Goal: Task Accomplishment & Management: Manage account settings

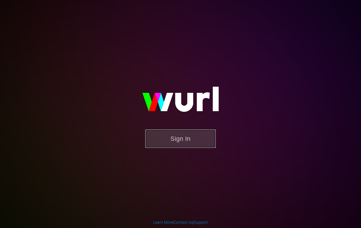
click at [187, 142] on button "Sign In" at bounding box center [180, 139] width 71 height 18
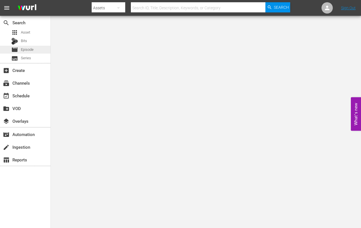
click at [28, 50] on span "Episode" at bounding box center [27, 50] width 13 height 6
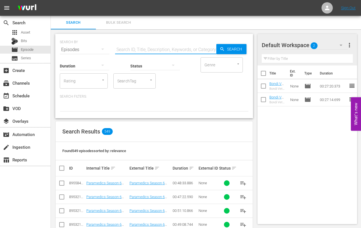
click at [129, 50] on input "text" at bounding box center [165, 50] width 101 height 14
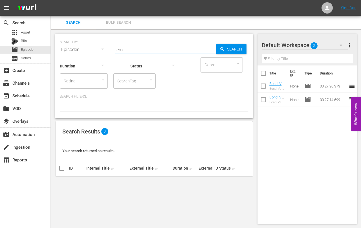
type input "e"
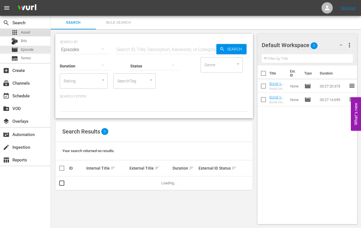
click at [26, 33] on span "Asset" at bounding box center [25, 33] width 9 height 6
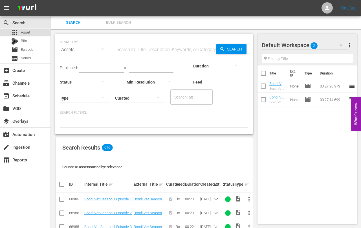
click at [24, 34] on span "Asset" at bounding box center [25, 33] width 9 height 6
click at [121, 49] on input "text" at bounding box center [165, 50] width 101 height 14
type input "real emergency"
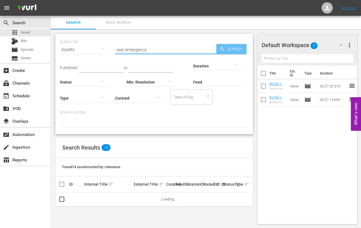
click at [230, 49] on span "Search" at bounding box center [236, 49] width 22 height 10
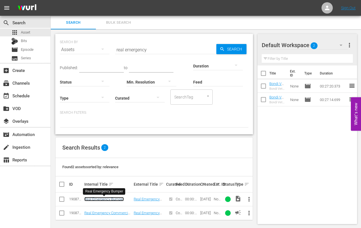
click at [103, 200] on link "Real Emergency Bumper" at bounding box center [104, 199] width 40 height 4
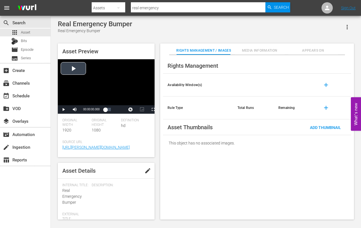
click at [74, 69] on div "Video Player" at bounding box center [106, 82] width 97 height 46
click at [64, 110] on span "Video Player" at bounding box center [64, 110] width 0 height 0
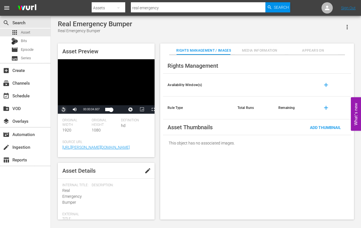
click at [64, 110] on span "Video Player" at bounding box center [64, 110] width 0 height 0
click at [22, 32] on span "Asset" at bounding box center [25, 33] width 9 height 6
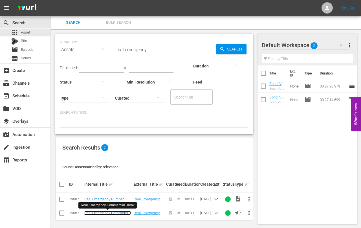
click at [103, 213] on link "Real Emergency Commercial Break" at bounding box center [107, 215] width 47 height 8
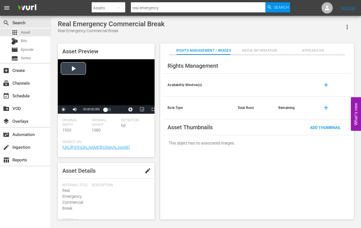
click at [64, 110] on span "Video Player" at bounding box center [64, 110] width 0 height 0
click at [24, 34] on span "Asset" at bounding box center [25, 33] width 9 height 6
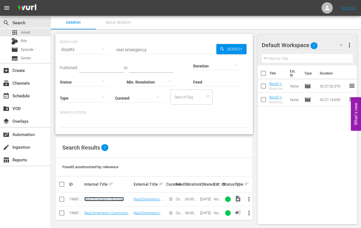
click at [106, 199] on link "Real Emergency Bumper" at bounding box center [104, 199] width 40 height 4
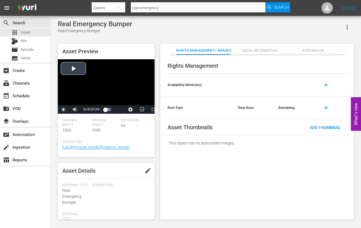
click at [64, 110] on span "Video Player" at bounding box center [64, 110] width 0 height 0
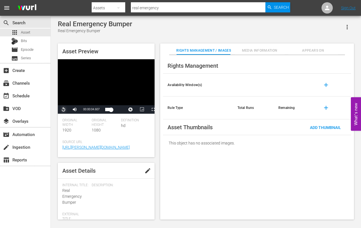
click at [64, 110] on span "Video Player" at bounding box center [64, 110] width 0 height 0
click at [23, 51] on span "Episode" at bounding box center [27, 50] width 13 height 6
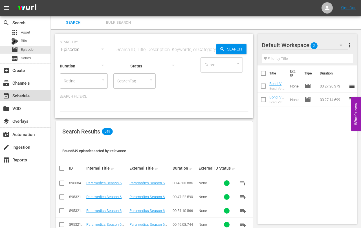
click at [19, 94] on div "event_available Schedule" at bounding box center [16, 94] width 32 height 5
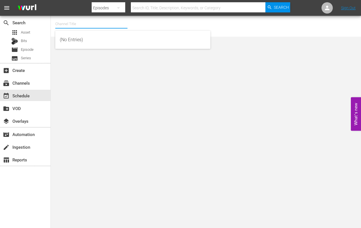
click at [73, 26] on input "text" at bounding box center [91, 24] width 72 height 14
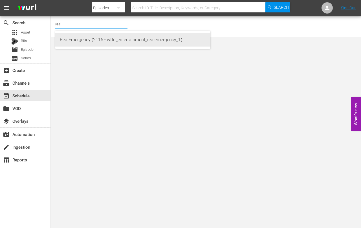
click at [112, 37] on div "RealEmergency (2116 - wtfn_entertainment_realemergency_1)" at bounding box center [133, 40] width 146 height 14
type input "RealEmergency (2116 - wtfn_entertainment_realemergency_1)"
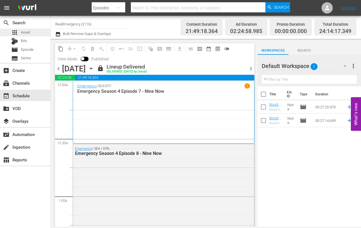
click at [25, 32] on span "Asset" at bounding box center [25, 33] width 9 height 6
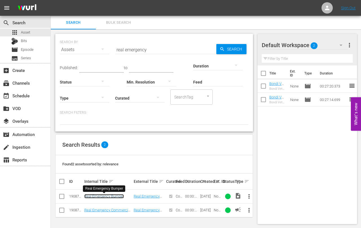
click at [107, 196] on link "Real Emergency Bumper" at bounding box center [104, 196] width 40 height 4
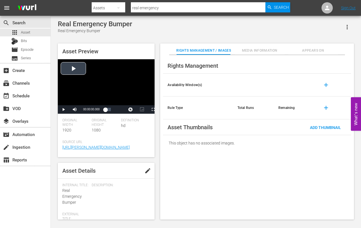
click at [73, 68] on div "Video Player" at bounding box center [106, 82] width 97 height 46
click at [64, 110] on span "Video Player" at bounding box center [64, 110] width 0 height 0
drag, startPoint x: 64, startPoint y: 110, endPoint x: 58, endPoint y: 108, distance: 5.6
click at [64, 110] on span "Video Player" at bounding box center [64, 110] width 0 height 0
click at [24, 50] on span "Episode" at bounding box center [27, 50] width 13 height 6
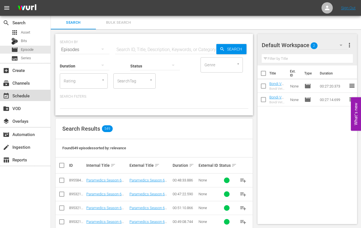
click at [18, 94] on div "event_available Schedule" at bounding box center [16, 94] width 32 height 5
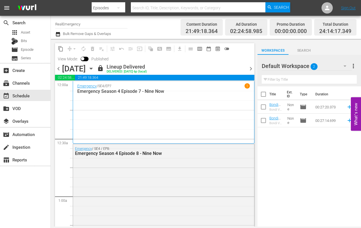
click at [94, 68] on icon "button" at bounding box center [91, 68] width 6 height 6
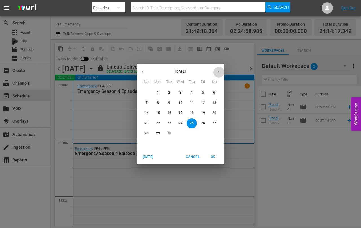
click at [220, 71] on icon "button" at bounding box center [219, 72] width 4 height 4
click at [202, 102] on p "10" at bounding box center [203, 102] width 4 height 5
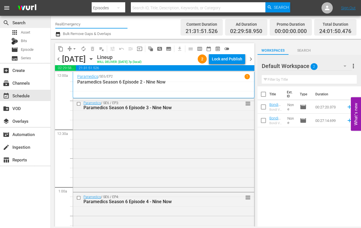
drag, startPoint x: 81, startPoint y: 24, endPoint x: 46, endPoint y: 24, distance: 34.4
click at [51, 0] on div "search Search apps Asset Bits movie Episode subtitles Series add_box Create sub…" at bounding box center [206, 0] width 310 height 0
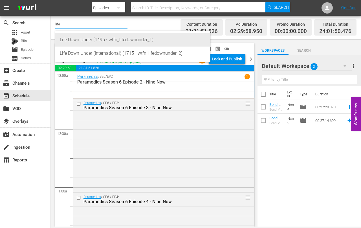
click at [62, 36] on div "Life Down Under (1496 - wtfn_lifedownunder_1)" at bounding box center [133, 40] width 146 height 14
type input "Life Down Under (1496 - wtfn_lifedownunder_1)"
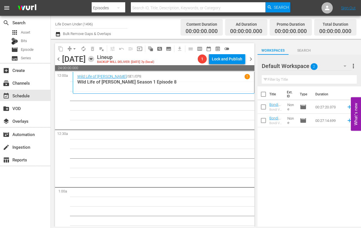
click at [94, 57] on icon "button" at bounding box center [91, 59] width 6 height 6
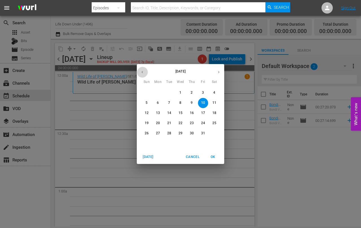
click at [142, 73] on icon "button" at bounding box center [142, 72] width 1 height 2
click at [213, 123] on p "27" at bounding box center [215, 123] width 4 height 5
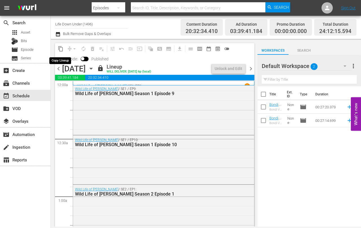
click at [61, 48] on span "content_copy" at bounding box center [61, 49] width 6 height 6
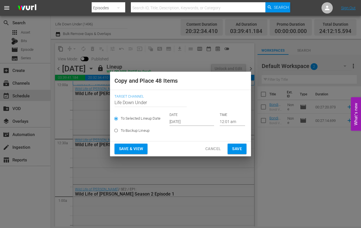
click at [200, 122] on input "[DATE]" at bounding box center [192, 121] width 45 height 8
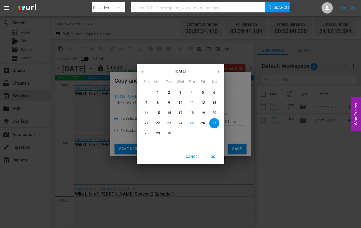
click at [220, 72] on icon "button" at bounding box center [219, 72] width 4 height 4
click at [202, 103] on p "10" at bounding box center [203, 102] width 4 height 5
type input "[DATE]"
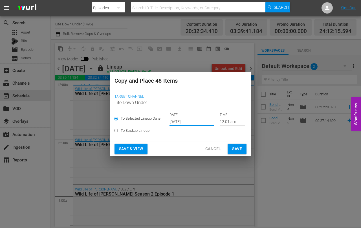
click at [132, 148] on span "Save & View" at bounding box center [131, 148] width 24 height 7
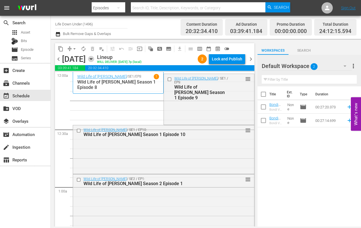
click at [92, 58] on icon "button" at bounding box center [91, 58] width 3 height 1
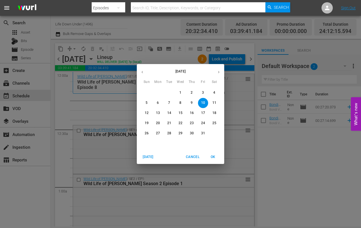
drag, startPoint x: 104, startPoint y: 108, endPoint x: 101, endPoint y: 106, distance: 3.4
click at [104, 108] on div "[DATE] Sun Mon Tue Wed Thu Fri Sat 28 29 30 1 2 3 4 5 6 7 8 9 10 11 12 13 14 15…" at bounding box center [180, 114] width 361 height 228
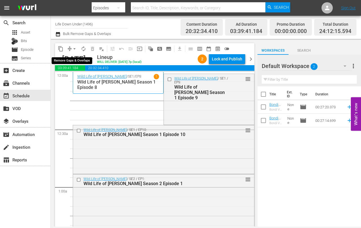
click at [76, 48] on span "arrow_drop_down" at bounding box center [75, 49] width 6 height 6
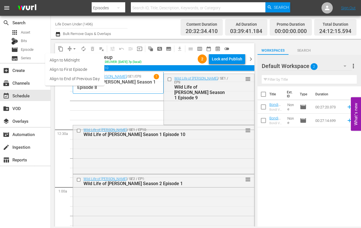
click at [62, 77] on li "Align to End of Previous Day" at bounding box center [74, 78] width 59 height 9
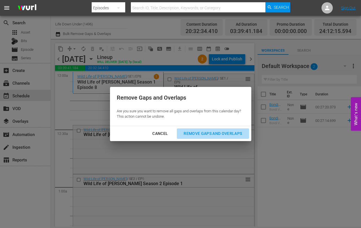
click at [222, 133] on div "Remove Gaps and Overlaps" at bounding box center [212, 133] width 67 height 7
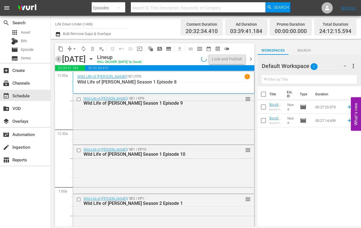
click at [59, 60] on span "chevron_left" at bounding box center [58, 59] width 7 height 7
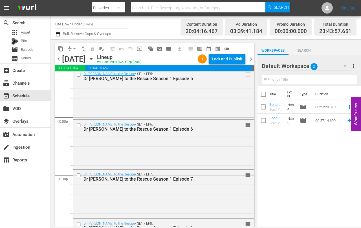
scroll to position [2631, 0]
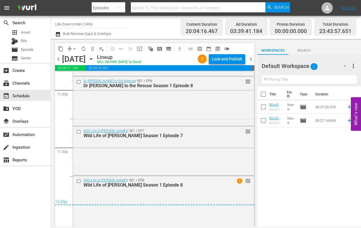
click at [252, 59] on span "chevron_right" at bounding box center [251, 59] width 7 height 7
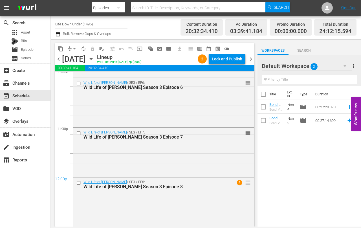
scroll to position [2654, 0]
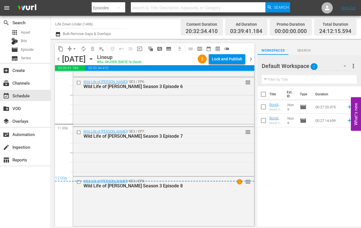
drag, startPoint x: 253, startPoint y: 58, endPoint x: 228, endPoint y: 70, distance: 27.1
click at [253, 58] on span "chevron_right" at bounding box center [251, 59] width 7 height 7
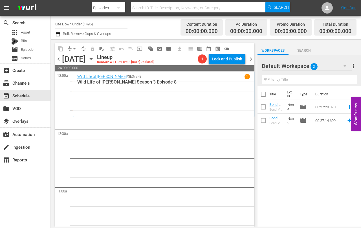
click at [92, 58] on icon "button" at bounding box center [91, 58] width 3 height 1
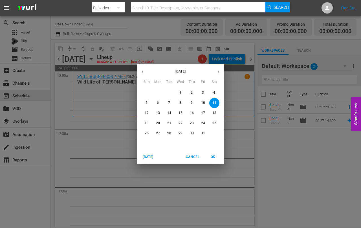
drag, startPoint x: 143, startPoint y: 72, endPoint x: 146, endPoint y: 72, distance: 3.7
click at [143, 72] on icon "button" at bounding box center [142, 72] width 4 height 4
click at [147, 134] on p "28" at bounding box center [147, 133] width 4 height 5
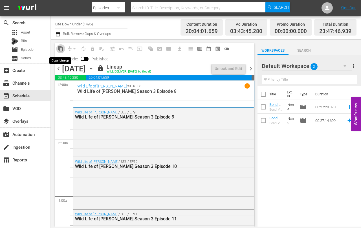
click at [60, 49] on span "content_copy" at bounding box center [61, 49] width 6 height 6
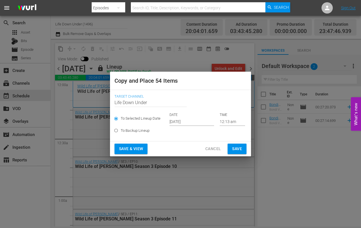
click at [196, 121] on input "[DATE]" at bounding box center [192, 121] width 45 height 8
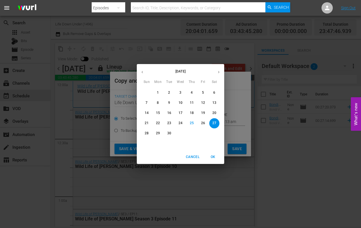
click at [218, 71] on icon "button" at bounding box center [218, 72] width 1 height 2
drag, startPoint x: 214, startPoint y: 102, endPoint x: 202, endPoint y: 111, distance: 15.4
click at [214, 102] on p "11" at bounding box center [215, 102] width 4 height 5
type input "[DATE]"
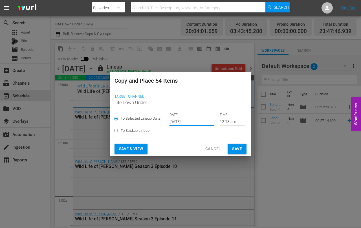
click at [126, 149] on span "Save & View" at bounding box center [131, 148] width 24 height 7
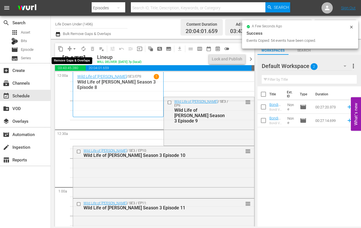
click at [75, 49] on span "arrow_drop_down" at bounding box center [75, 49] width 6 height 6
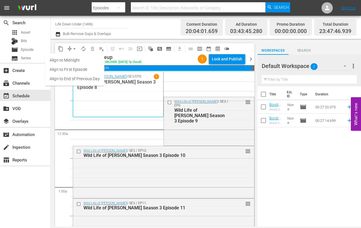
click at [66, 78] on li "Align to End of Previous Day" at bounding box center [74, 78] width 59 height 9
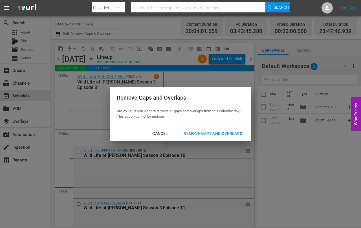
drag, startPoint x: 214, startPoint y: 133, endPoint x: 187, endPoint y: 137, distance: 27.8
click at [214, 133] on div "Remove Gaps and Overlaps" at bounding box center [212, 133] width 67 height 7
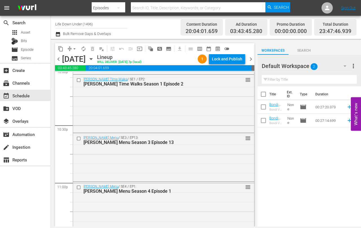
scroll to position [2631, 0]
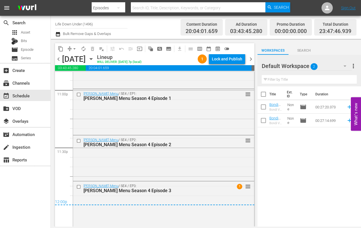
click at [252, 58] on span "chevron_right" at bounding box center [251, 59] width 7 height 7
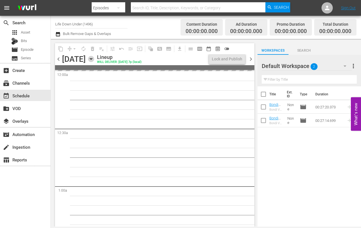
click at [94, 60] on icon "button" at bounding box center [91, 59] width 6 height 6
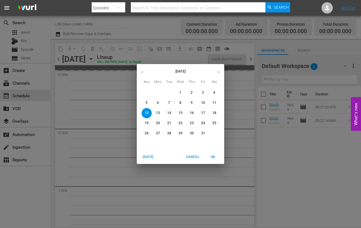
click at [142, 73] on icon "button" at bounding box center [142, 72] width 4 height 4
click at [159, 134] on p "29" at bounding box center [158, 133] width 4 height 5
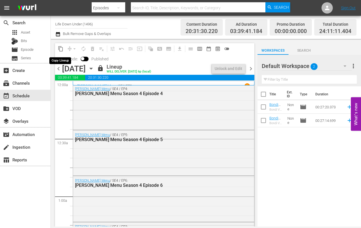
click at [61, 49] on span "content_copy" at bounding box center [61, 49] width 6 height 6
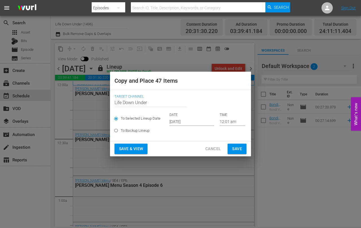
click at [200, 121] on input "[DATE]" at bounding box center [192, 121] width 45 height 8
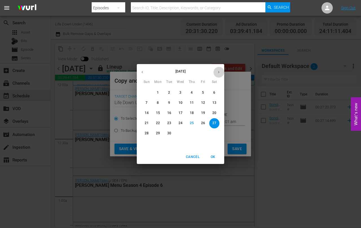
drag, startPoint x: 218, startPoint y: 69, endPoint x: 218, endPoint y: 73, distance: 3.7
click at [218, 69] on button "button" at bounding box center [218, 72] width 11 height 11
click at [147, 114] on p "12" at bounding box center [147, 113] width 4 height 5
type input "[DATE]"
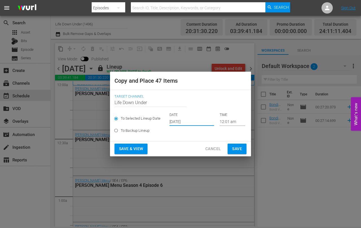
click at [125, 147] on span "Save & View" at bounding box center [131, 148] width 24 height 7
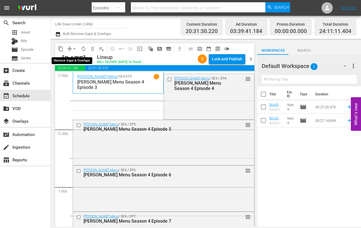
click at [75, 49] on span "arrow_drop_down" at bounding box center [75, 49] width 6 height 6
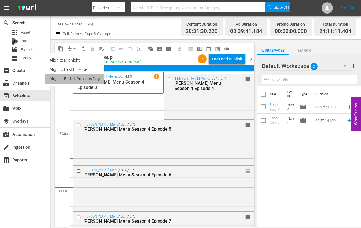
click at [61, 76] on li "Align to End of Previous Day" at bounding box center [74, 78] width 59 height 9
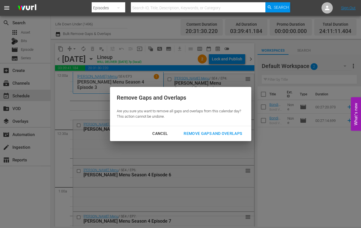
click at [193, 132] on div "Remove Gaps and Overlaps" at bounding box center [212, 133] width 67 height 7
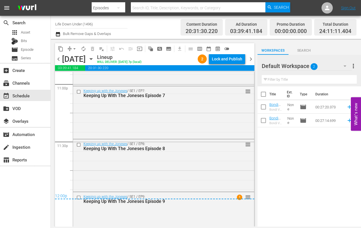
scroll to position [2652, 0]
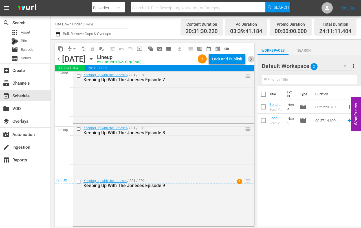
click at [252, 60] on span "chevron_right" at bounding box center [251, 59] width 7 height 7
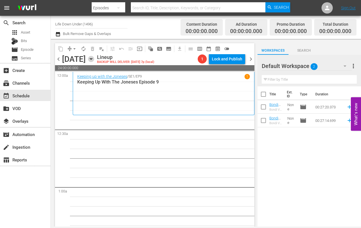
click at [94, 60] on icon "button" at bounding box center [91, 59] width 6 height 6
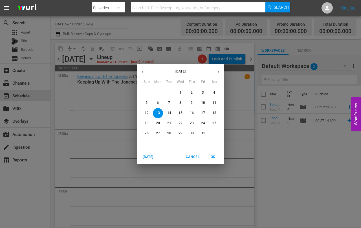
click at [142, 73] on icon "button" at bounding box center [142, 72] width 1 height 2
click at [169, 134] on p "30" at bounding box center [169, 133] width 4 height 5
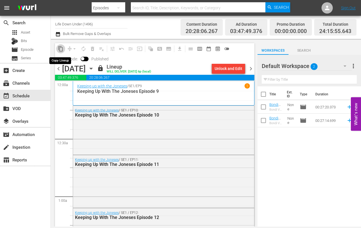
click at [61, 49] on span "content_copy" at bounding box center [61, 49] width 6 height 6
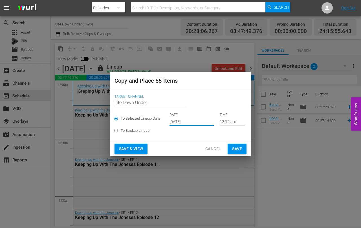
click at [198, 122] on input "[DATE]" at bounding box center [192, 121] width 45 height 8
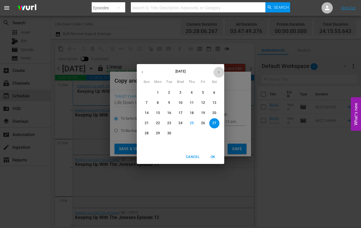
click at [219, 71] on icon "button" at bounding box center [219, 72] width 4 height 4
click at [158, 113] on p "13" at bounding box center [158, 113] width 4 height 5
type input "[DATE]"
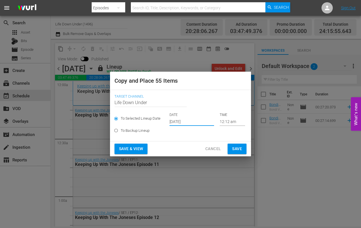
click at [131, 148] on span "Save & View" at bounding box center [131, 148] width 24 height 7
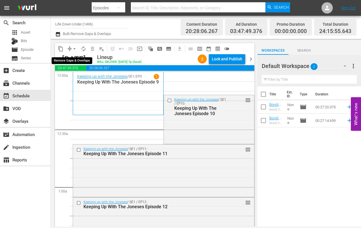
click at [75, 47] on span "arrow_drop_down" at bounding box center [75, 49] width 6 height 6
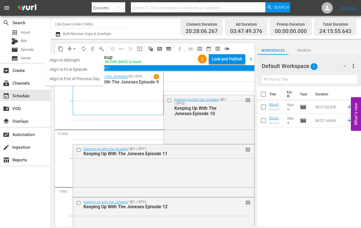
click at [69, 76] on li "Align to End of Previous Day" at bounding box center [74, 78] width 59 height 9
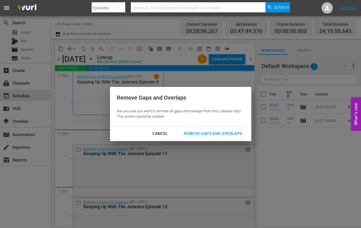
drag, startPoint x: 221, startPoint y: 134, endPoint x: 215, endPoint y: 139, distance: 8.0
click at [221, 134] on div "Remove Gaps and Overlaps" at bounding box center [212, 133] width 67 height 7
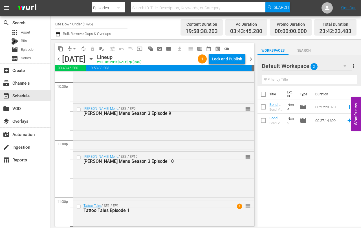
scroll to position [2619, 0]
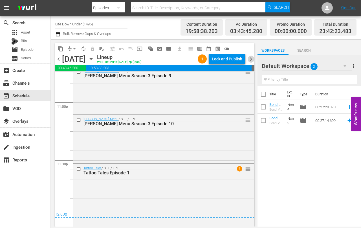
drag, startPoint x: 249, startPoint y: 58, endPoint x: 247, endPoint y: 64, distance: 6.5
click at [249, 58] on span "chevron_right" at bounding box center [251, 59] width 7 height 7
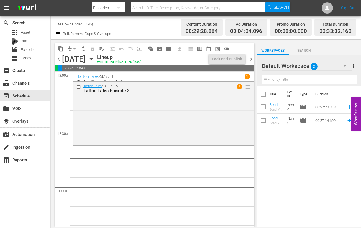
drag, startPoint x: 58, startPoint y: 60, endPoint x: 62, endPoint y: 63, distance: 4.9
click at [58, 60] on span "chevron_left" at bounding box center [58, 59] width 7 height 7
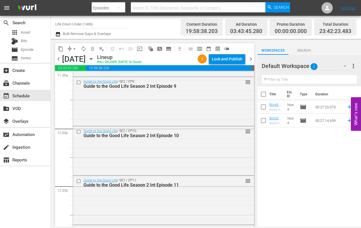
scroll to position [1320, 0]
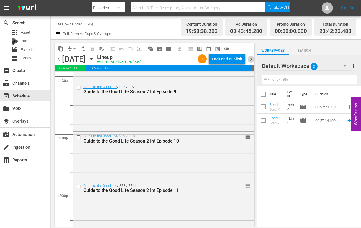
click at [249, 57] on span "chevron_right" at bounding box center [251, 59] width 7 height 7
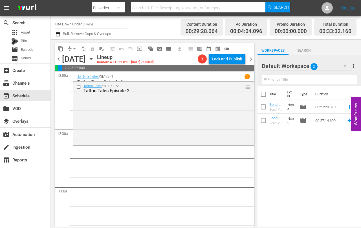
click at [92, 58] on icon "button" at bounding box center [91, 58] width 3 height 1
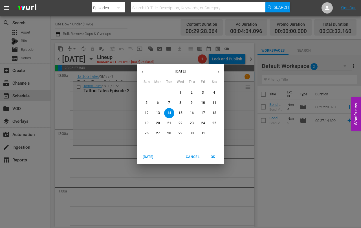
click at [89, 170] on div "[DATE] Sun Mon Tue Wed Thu Fri Sat 28 29 30 1 2 3 4 5 6 7 8 9 10 11 12 13 14 15…" at bounding box center [180, 114] width 361 height 228
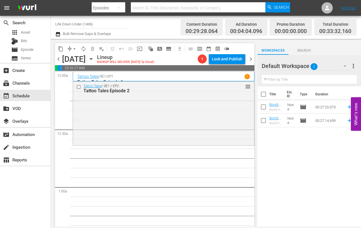
click at [94, 58] on icon "button" at bounding box center [91, 59] width 6 height 6
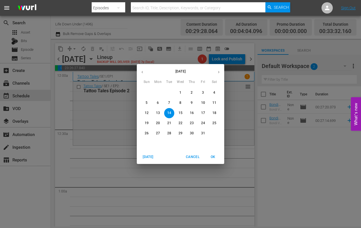
click at [86, 164] on div "[DATE] Sun Mon Tue Wed Thu Fri Sat 28 29 30 1 2 3 4 5 6 7 8 9 10 11 12 13 14 15…" at bounding box center [180, 114] width 361 height 228
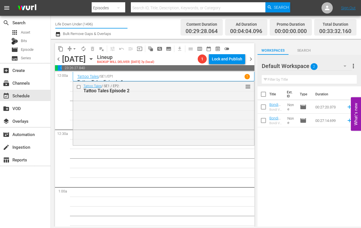
drag, startPoint x: 99, startPoint y: 25, endPoint x: 66, endPoint y: 25, distance: 33.0
click at [66, 25] on input "Life Down Under (1496)" at bounding box center [91, 24] width 72 height 14
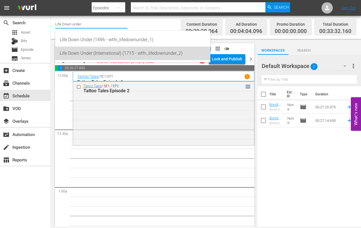
click at [80, 50] on div "Life Down Under (International) (1715 - wtfn_lifedownunder_2)" at bounding box center [133, 54] width 146 height 14
type input "Life Down Under (International) (1715 - wtfn_lifedownunder_2)"
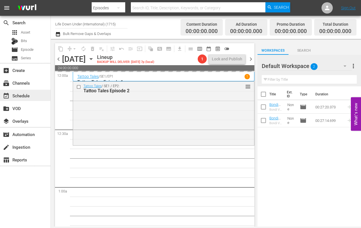
click at [19, 93] on div "event_available Schedule" at bounding box center [16, 94] width 32 height 5
click at [28, 48] on span "Episode" at bounding box center [27, 50] width 13 height 6
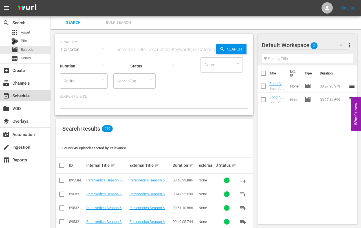
click at [18, 95] on div "event_available Schedule" at bounding box center [16, 94] width 32 height 5
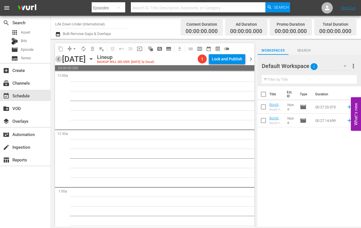
click at [60, 57] on span "chevron_left" at bounding box center [58, 59] width 7 height 7
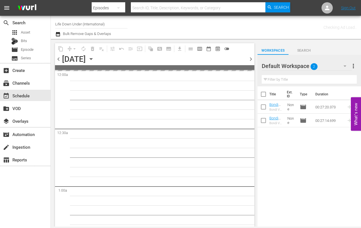
click at [60, 59] on span "chevron_left" at bounding box center [58, 59] width 7 height 7
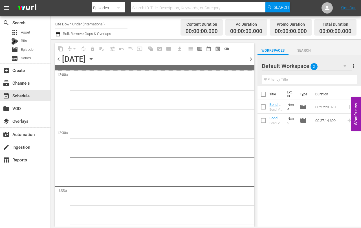
click at [60, 59] on span "chevron_left" at bounding box center [58, 59] width 7 height 7
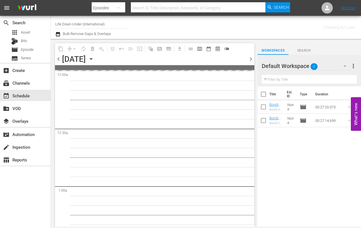
click at [60, 59] on span "chevron_left" at bounding box center [58, 59] width 7 height 7
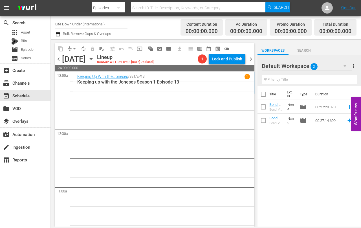
click at [92, 59] on icon "button" at bounding box center [91, 58] width 3 height 1
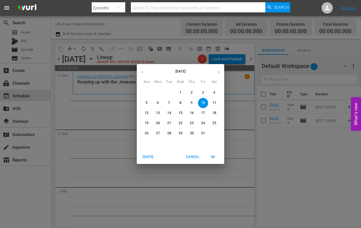
click at [141, 71] on icon "button" at bounding box center [142, 72] width 4 height 4
click at [214, 124] on p "27" at bounding box center [215, 123] width 4 height 5
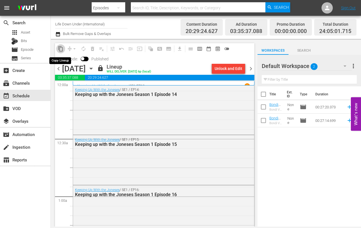
click at [60, 50] on span "content_copy" at bounding box center [61, 49] width 6 height 6
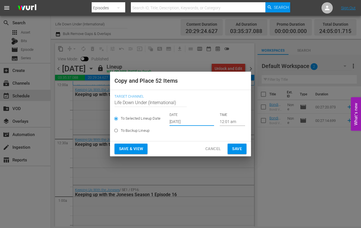
click at [199, 122] on input "[DATE]" at bounding box center [192, 121] width 45 height 8
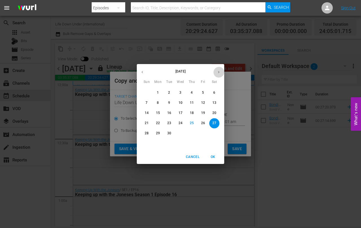
click at [220, 72] on icon "button" at bounding box center [219, 72] width 4 height 4
click at [203, 103] on p "10" at bounding box center [203, 102] width 4 height 5
type input "[DATE]"
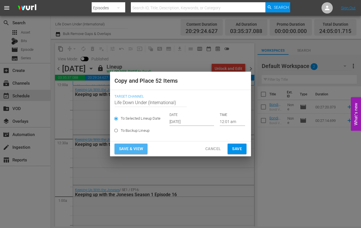
click at [133, 149] on span "Save & View" at bounding box center [131, 148] width 24 height 7
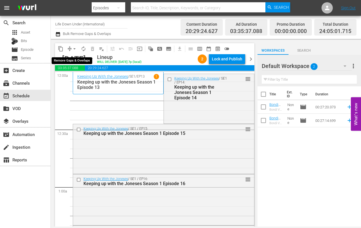
click at [74, 48] on span "arrow_drop_down" at bounding box center [75, 49] width 6 height 6
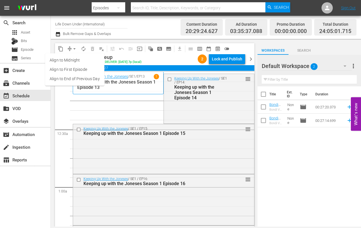
click at [64, 79] on li "Align to End of Previous Day" at bounding box center [74, 78] width 59 height 9
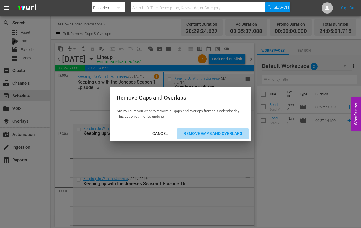
click at [211, 134] on div "Remove Gaps and Overlaps" at bounding box center [212, 133] width 67 height 7
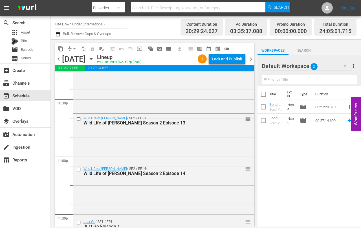
scroll to position [2641, 0]
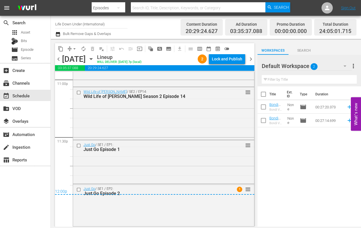
click at [251, 60] on span "chevron_right" at bounding box center [251, 59] width 7 height 7
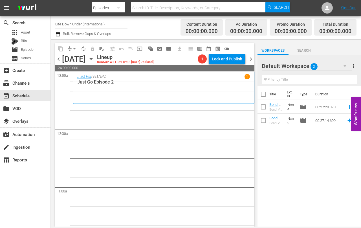
click at [94, 58] on icon "button" at bounding box center [91, 59] width 6 height 6
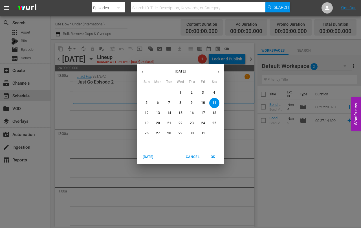
click at [143, 72] on icon "button" at bounding box center [142, 72] width 4 height 4
click at [148, 134] on p "28" at bounding box center [147, 133] width 4 height 5
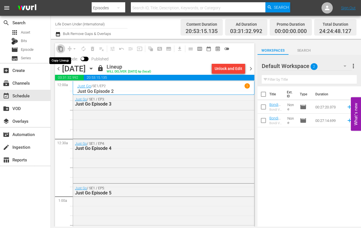
click at [62, 49] on span "content_copy" at bounding box center [61, 49] width 6 height 6
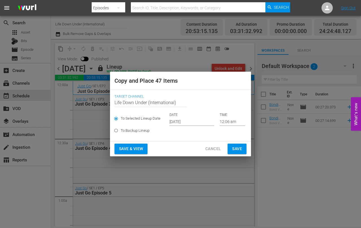
click at [201, 122] on input "[DATE]" at bounding box center [192, 121] width 45 height 8
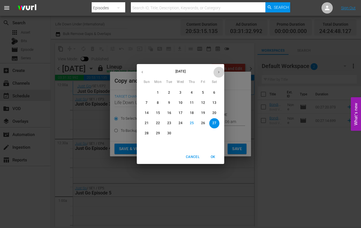
drag, startPoint x: 217, startPoint y: 71, endPoint x: 212, endPoint y: 78, distance: 8.9
click at [217, 71] on icon "button" at bounding box center [219, 72] width 4 height 4
drag, startPoint x: 216, startPoint y: 101, endPoint x: 211, endPoint y: 107, distance: 8.2
click at [216, 101] on p "11" at bounding box center [215, 102] width 4 height 5
type input "[DATE]"
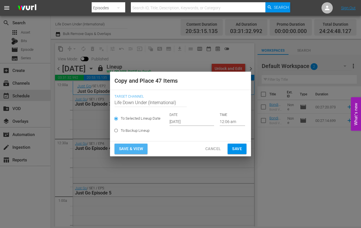
click at [133, 148] on span "Save & View" at bounding box center [131, 148] width 24 height 7
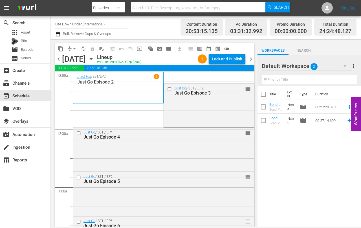
click at [73, 48] on span "arrow_drop_down" at bounding box center [75, 49] width 6 height 6
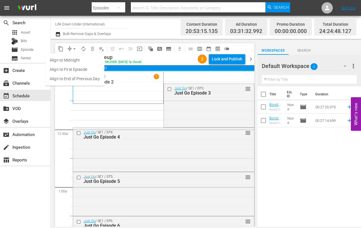
click at [62, 76] on li "Align to End of Previous Day" at bounding box center [74, 78] width 59 height 9
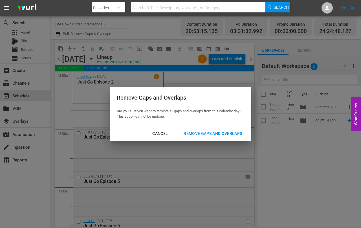
click at [207, 133] on div "Remove Gaps and Overlaps" at bounding box center [212, 133] width 67 height 7
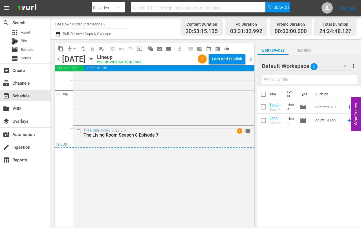
scroll to position [2689, 0]
click at [251, 58] on span "chevron_right" at bounding box center [251, 59] width 7 height 7
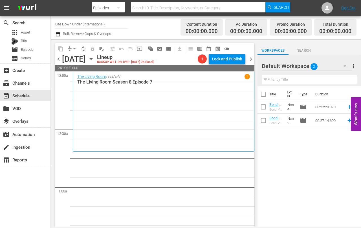
click at [92, 58] on icon "button" at bounding box center [91, 58] width 3 height 1
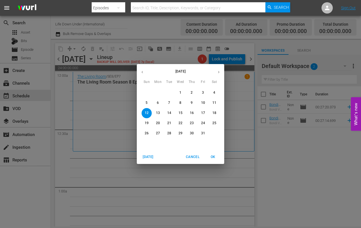
click at [143, 71] on icon "button" at bounding box center [142, 72] width 4 height 4
click at [158, 133] on p "29" at bounding box center [158, 133] width 4 height 5
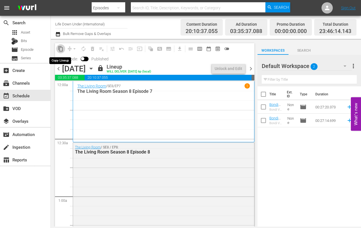
click at [61, 50] on span "content_copy" at bounding box center [61, 49] width 6 height 6
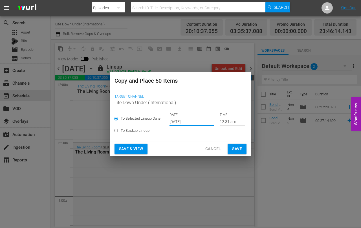
click at [199, 121] on input "[DATE]" at bounding box center [192, 121] width 45 height 8
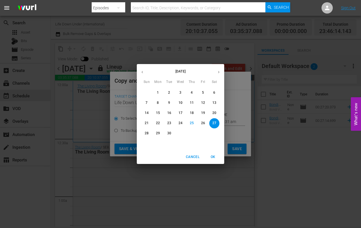
click at [220, 73] on icon "button" at bounding box center [219, 72] width 4 height 4
click at [190, 156] on span "Cancel" at bounding box center [193, 157] width 14 height 6
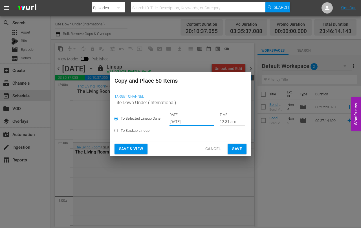
click at [198, 121] on input "[DATE]" at bounding box center [192, 121] width 45 height 8
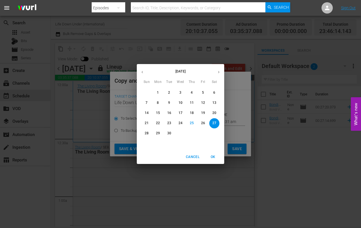
click at [220, 72] on icon "button" at bounding box center [219, 72] width 4 height 4
click at [146, 112] on p "12" at bounding box center [147, 113] width 4 height 5
type input "[DATE]"
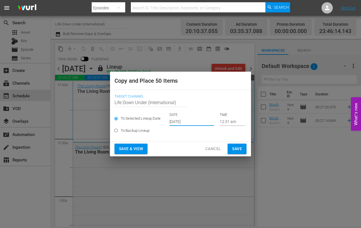
click at [235, 148] on span "Save" at bounding box center [237, 148] width 10 height 7
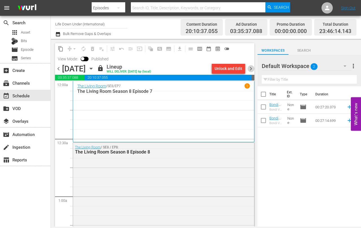
click at [252, 67] on span "chevron_right" at bounding box center [251, 68] width 7 height 7
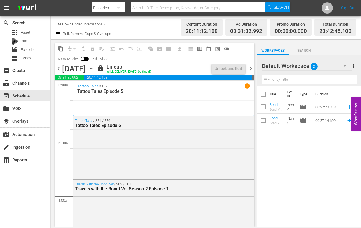
click at [251, 67] on span "chevron_right" at bounding box center [251, 68] width 7 height 7
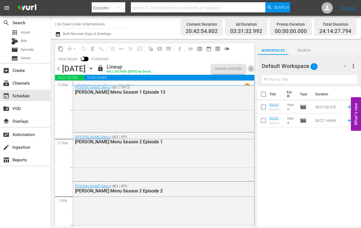
click at [251, 67] on span "chevron_right" at bounding box center [251, 68] width 7 height 7
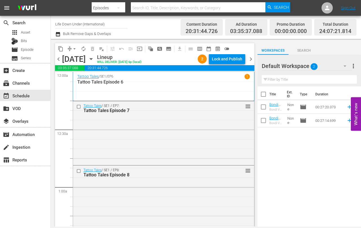
click at [251, 60] on span "chevron_right" at bounding box center [251, 59] width 7 height 7
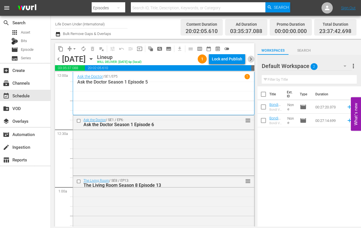
click at [250, 59] on span "chevron_right" at bounding box center [251, 59] width 7 height 7
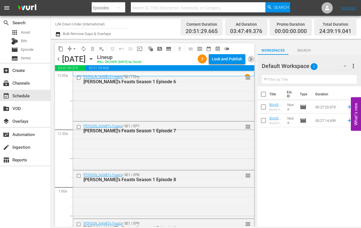
click at [250, 59] on span "chevron_right" at bounding box center [251, 59] width 7 height 7
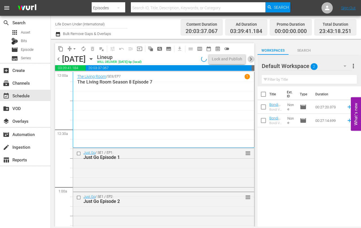
click at [251, 59] on span "chevron_right" at bounding box center [251, 59] width 7 height 7
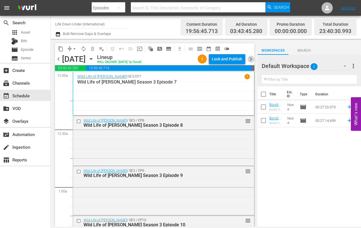
click at [251, 59] on span "chevron_right" at bounding box center [251, 59] width 7 height 7
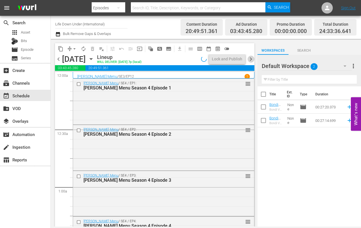
click at [251, 59] on span "chevron_right" at bounding box center [251, 59] width 7 height 7
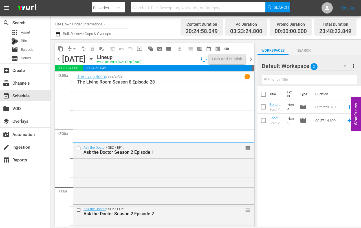
click at [251, 59] on span "chevron_right" at bounding box center [251, 59] width 7 height 7
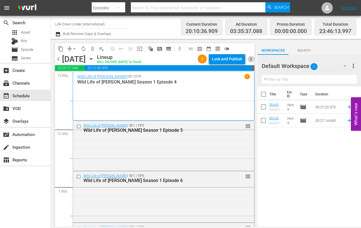
click at [251, 59] on span "chevron_right" at bounding box center [251, 59] width 7 height 7
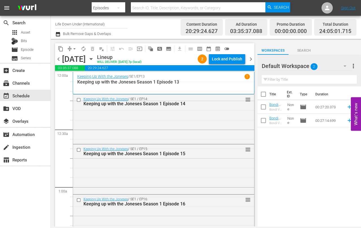
click at [251, 58] on span "chevron_right" at bounding box center [251, 59] width 7 height 7
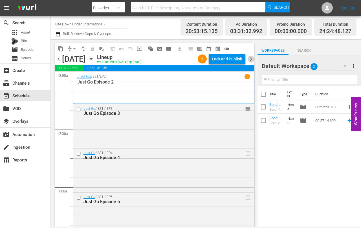
drag, startPoint x: 252, startPoint y: 60, endPoint x: 248, endPoint y: 61, distance: 4.0
click at [252, 60] on span "chevron_right" at bounding box center [251, 59] width 7 height 7
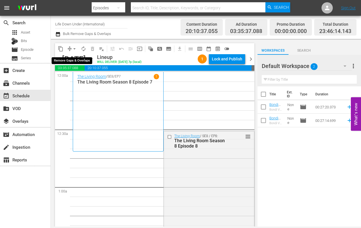
click at [74, 49] on span "arrow_drop_down" at bounding box center [75, 49] width 6 height 6
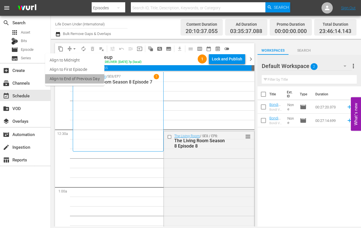
click at [67, 77] on li "Align to End of Previous Day" at bounding box center [74, 78] width 59 height 9
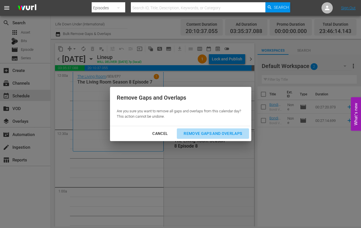
click at [215, 133] on div "Remove Gaps and Overlaps" at bounding box center [212, 133] width 67 height 7
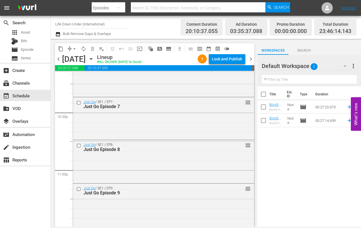
scroll to position [2662, 0]
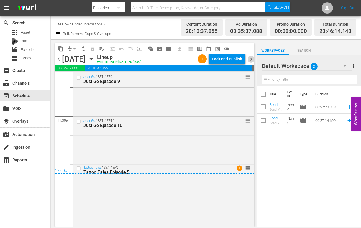
click at [251, 59] on span "chevron_right" at bounding box center [251, 59] width 7 height 7
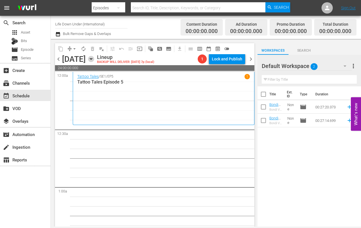
click at [92, 59] on icon "button" at bounding box center [91, 58] width 3 height 1
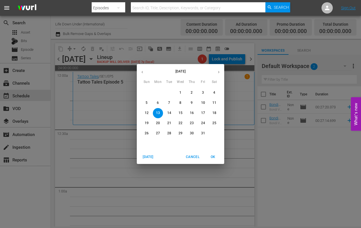
click at [143, 71] on icon "button" at bounding box center [142, 72] width 4 height 4
drag, startPoint x: 170, startPoint y: 133, endPoint x: 152, endPoint y: 143, distance: 20.2
click at [169, 133] on p "30" at bounding box center [169, 133] width 4 height 5
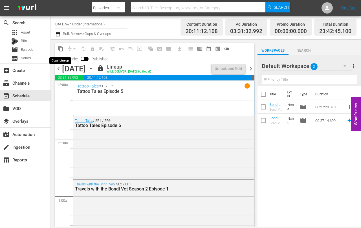
click at [61, 50] on span "content_copy" at bounding box center [61, 49] width 6 height 6
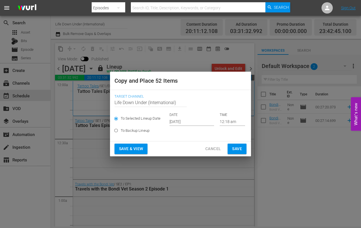
click at [196, 121] on input "[DATE]" at bounding box center [192, 121] width 45 height 8
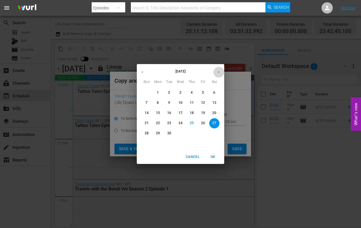
click at [220, 72] on icon "button" at bounding box center [219, 72] width 4 height 4
drag, startPoint x: 156, startPoint y: 113, endPoint x: 164, endPoint y: 124, distance: 13.6
click at [156, 113] on p "13" at bounding box center [158, 113] width 4 height 5
type input "[DATE]"
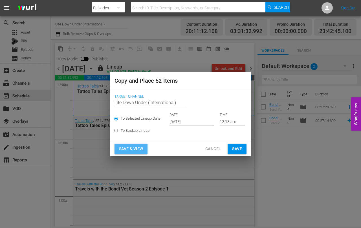
click at [133, 149] on span "Save & View" at bounding box center [131, 148] width 24 height 7
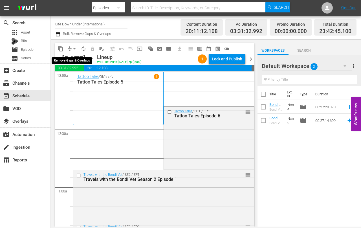
click at [76, 48] on span "arrow_drop_down" at bounding box center [75, 49] width 6 height 6
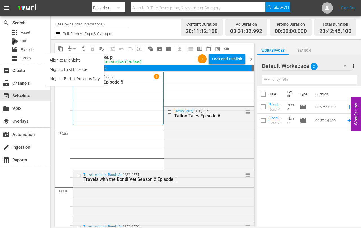
click at [56, 77] on li "Align to End of Previous Day" at bounding box center [74, 78] width 59 height 9
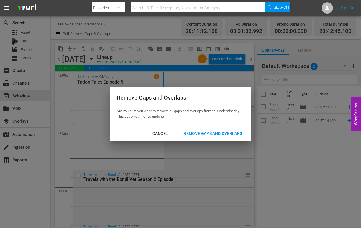
click at [207, 131] on div "Remove Gaps and Overlaps" at bounding box center [212, 133] width 67 height 7
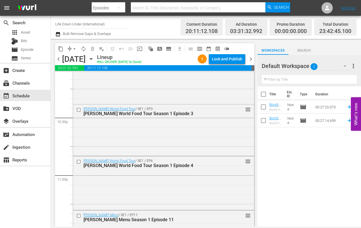
scroll to position [2629, 0]
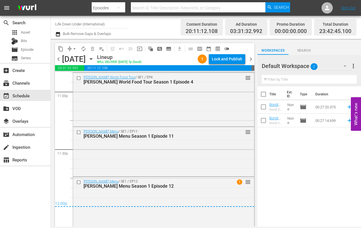
click at [252, 59] on span "chevron_right" at bounding box center [251, 59] width 7 height 7
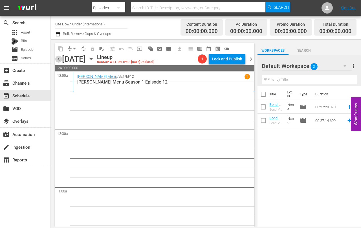
click at [58, 60] on span "chevron_left" at bounding box center [58, 59] width 7 height 7
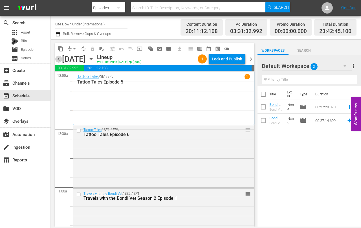
click at [59, 60] on span "chevron_left" at bounding box center [58, 59] width 7 height 7
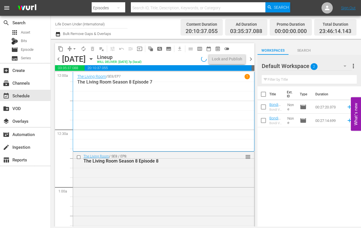
click at [59, 60] on span "chevron_left" at bounding box center [58, 59] width 7 height 7
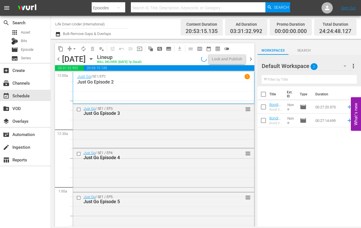
click at [59, 60] on span "chevron_left" at bounding box center [58, 59] width 7 height 7
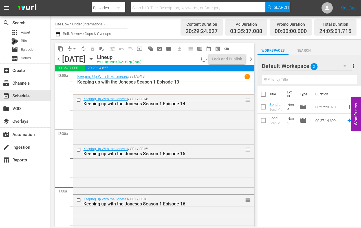
click at [59, 60] on span "chevron_left" at bounding box center [58, 59] width 7 height 7
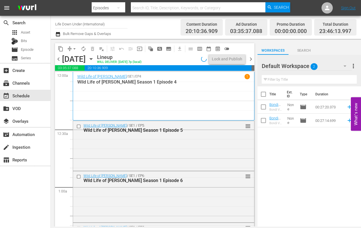
click at [59, 60] on span "chevron_left" at bounding box center [58, 59] width 7 height 7
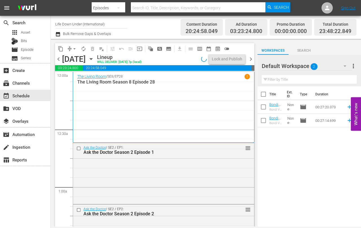
click at [59, 60] on span "chevron_left" at bounding box center [58, 59] width 7 height 7
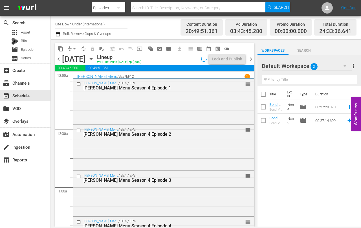
click at [59, 60] on span "chevron_left" at bounding box center [58, 59] width 7 height 7
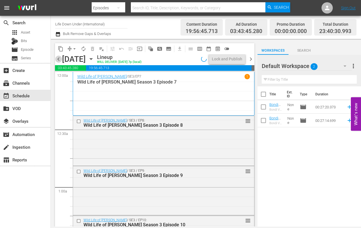
click at [59, 60] on span "chevron_left" at bounding box center [58, 59] width 7 height 7
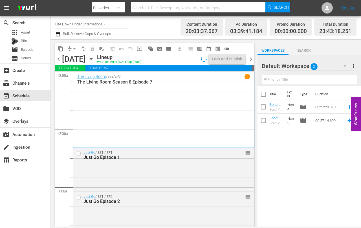
click at [59, 60] on span "chevron_left" at bounding box center [58, 59] width 7 height 7
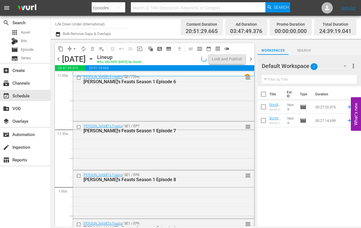
click at [59, 60] on span "chevron_left" at bounding box center [58, 59] width 7 height 7
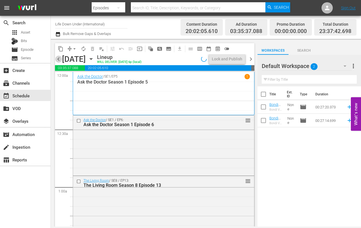
click at [59, 60] on span "chevron_left" at bounding box center [58, 59] width 7 height 7
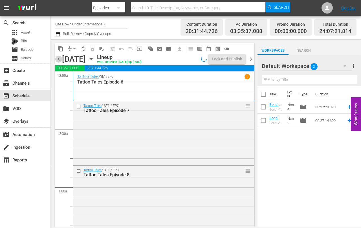
click at [59, 60] on span "chevron_left" at bounding box center [58, 59] width 7 height 7
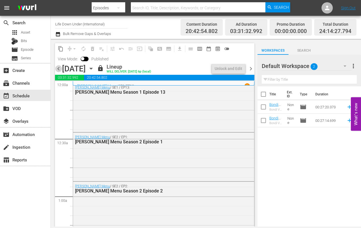
click at [58, 69] on span "chevron_left" at bounding box center [58, 68] width 7 height 7
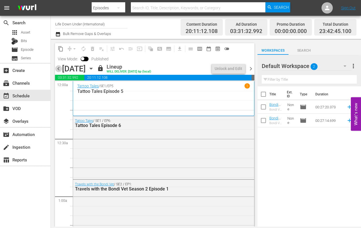
click at [59, 68] on span "chevron_left" at bounding box center [58, 68] width 7 height 7
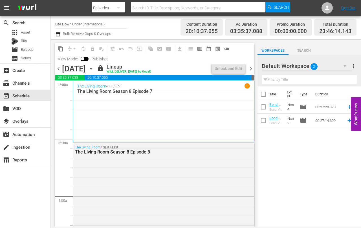
click at [59, 68] on span "chevron_left" at bounding box center [58, 68] width 7 height 7
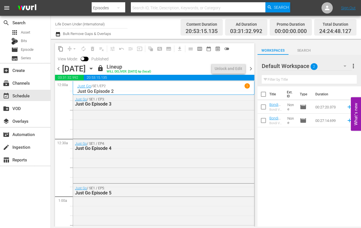
click at [59, 68] on span "chevron_left" at bounding box center [58, 68] width 7 height 7
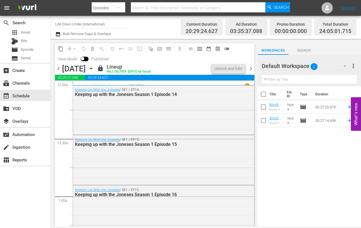
click at [59, 68] on span "chevron_left" at bounding box center [58, 68] width 7 height 7
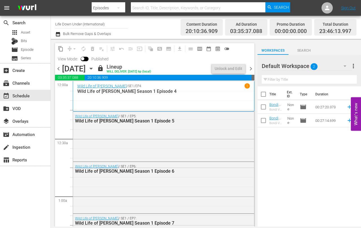
click at [59, 68] on span "chevron_left" at bounding box center [58, 68] width 7 height 7
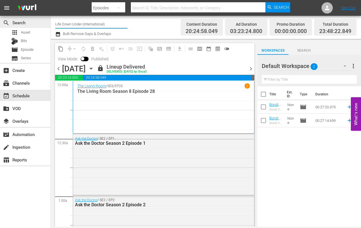
drag, startPoint x: 115, startPoint y: 22, endPoint x: 50, endPoint y: 23, distance: 65.2
click at [51, 0] on div "search Search apps Asset Bits movie Episode subtitles Series add_box Create sub…" at bounding box center [206, 0] width 310 height 0
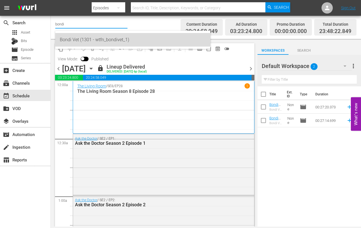
click at [66, 37] on div "Bondi Vet (1301 - wtfn_bondivet_1)" at bounding box center [133, 40] width 146 height 14
type input "Bondi Vet (1301 - wtfn_bondivet_1)"
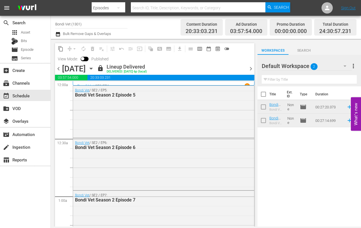
click at [92, 68] on icon "button" at bounding box center [91, 68] width 3 height 1
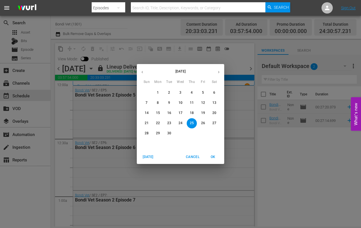
click at [218, 70] on icon "button" at bounding box center [219, 72] width 4 height 4
click at [146, 112] on p "12" at bounding box center [147, 113] width 4 height 5
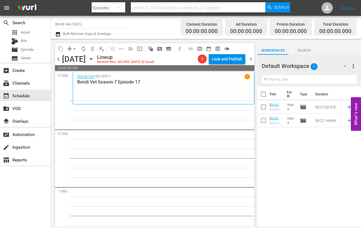
click at [92, 59] on icon "button" at bounding box center [91, 58] width 3 height 1
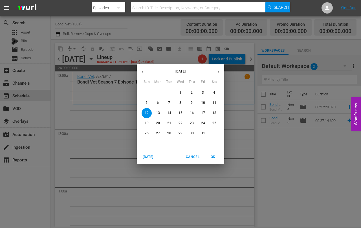
drag, startPoint x: 143, startPoint y: 73, endPoint x: 156, endPoint y: 75, distance: 12.3
click at [143, 73] on icon "button" at bounding box center [142, 72] width 4 height 4
click at [147, 132] on p "28" at bounding box center [147, 133] width 4 height 5
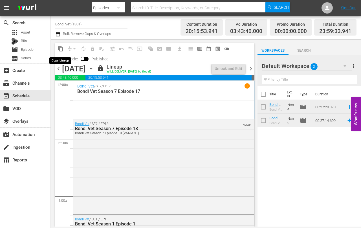
click at [60, 49] on span "content_copy" at bounding box center [61, 49] width 6 height 6
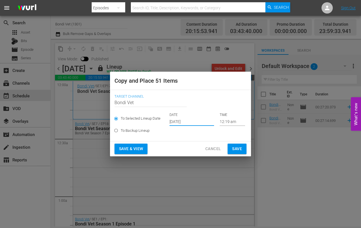
click at [197, 122] on input "[DATE]" at bounding box center [192, 121] width 45 height 8
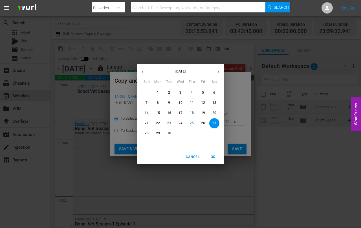
click at [217, 69] on button "button" at bounding box center [218, 72] width 11 height 11
click at [144, 112] on span "12" at bounding box center [147, 113] width 10 height 5
type input "[DATE]"
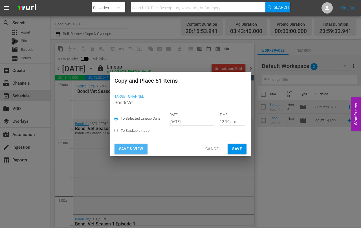
click at [122, 148] on span "Save & View" at bounding box center [131, 148] width 24 height 7
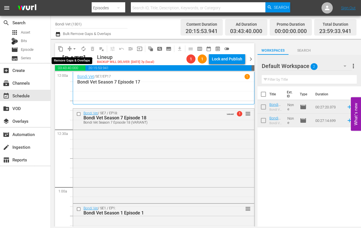
click at [75, 49] on span "arrow_drop_down" at bounding box center [75, 49] width 6 height 6
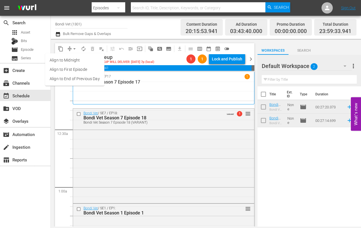
click at [65, 78] on li "Align to End of Previous Day" at bounding box center [74, 78] width 59 height 9
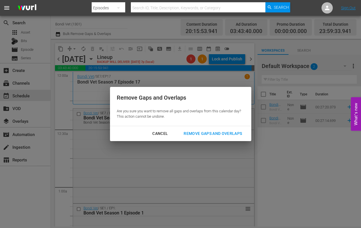
click at [210, 133] on div "Remove Gaps and Overlaps" at bounding box center [212, 133] width 67 height 7
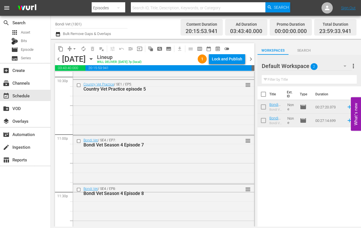
scroll to position [2641, 0]
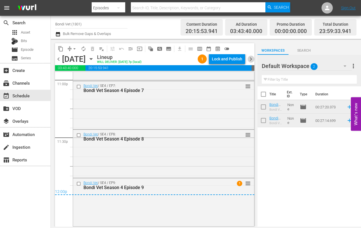
click at [252, 59] on span "chevron_right" at bounding box center [251, 59] width 7 height 7
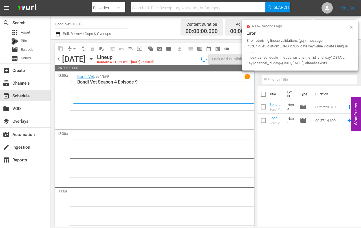
click at [92, 59] on icon "button" at bounding box center [91, 58] width 3 height 1
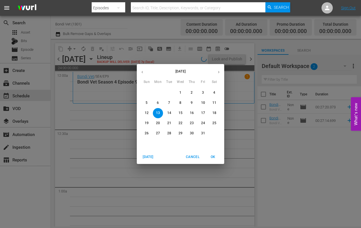
drag, startPoint x: 143, startPoint y: 72, endPoint x: 150, endPoint y: 78, distance: 8.8
click at [143, 72] on icon "button" at bounding box center [142, 72] width 4 height 4
click at [155, 134] on span "29" at bounding box center [158, 133] width 10 height 5
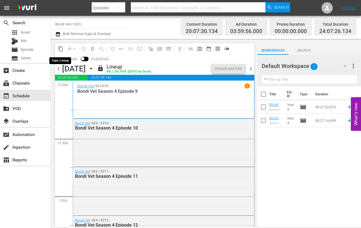
click at [59, 49] on span "content_copy" at bounding box center [61, 49] width 6 height 6
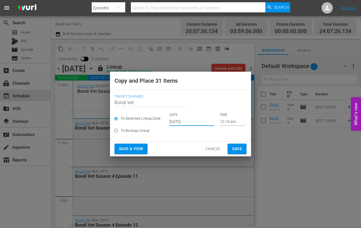
click at [198, 121] on input "[DATE]" at bounding box center [192, 121] width 45 height 8
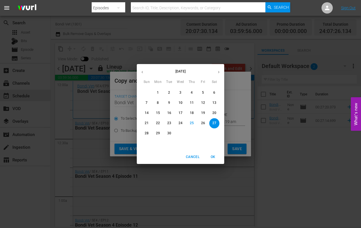
click at [218, 70] on button "button" at bounding box center [218, 72] width 11 height 11
drag, startPoint x: 158, startPoint y: 113, endPoint x: 166, endPoint y: 124, distance: 14.2
click at [158, 113] on p "13" at bounding box center [158, 113] width 4 height 5
type input "[DATE]"
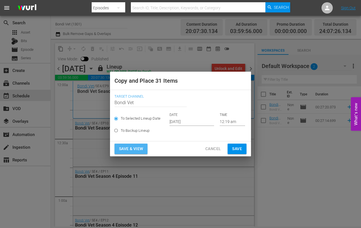
click at [126, 150] on span "Save & View" at bounding box center [131, 148] width 24 height 7
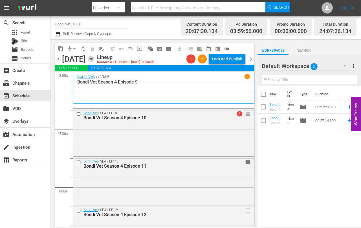
click at [92, 59] on icon "button" at bounding box center [91, 58] width 3 height 1
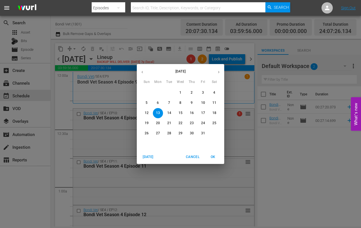
drag, startPoint x: 107, startPoint y: 79, endPoint x: 94, endPoint y: 72, distance: 14.4
click at [107, 79] on div "[DATE] Sun Mon Tue Wed Thu Fri Sat 28 29 30 1 2 3 4 5 6 7 8 9 10 11 12 13 14 15…" at bounding box center [180, 114] width 361 height 228
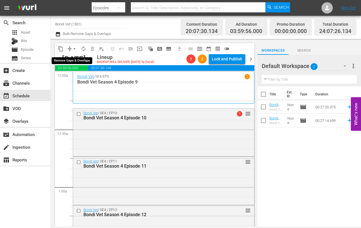
click at [75, 47] on span "arrow_drop_down" at bounding box center [75, 49] width 6 height 6
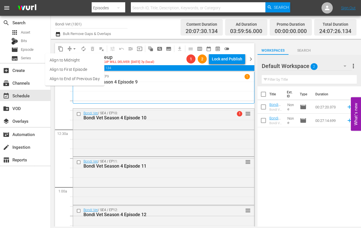
click at [69, 78] on li "Align to End of Previous Day" at bounding box center [74, 78] width 59 height 9
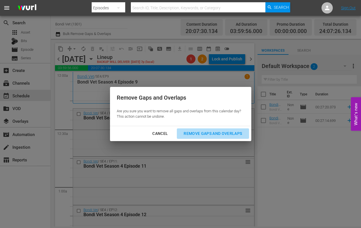
click at [206, 133] on div "Remove Gaps and Overlaps" at bounding box center [212, 133] width 67 height 7
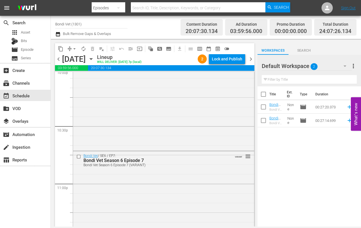
scroll to position [2655, 0]
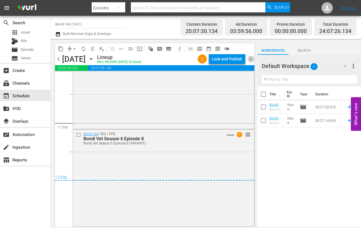
click at [251, 59] on span "chevron_right" at bounding box center [251, 59] width 7 height 7
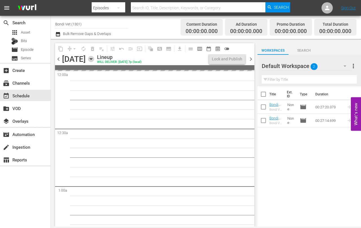
click at [92, 58] on icon "button" at bounding box center [91, 58] width 3 height 1
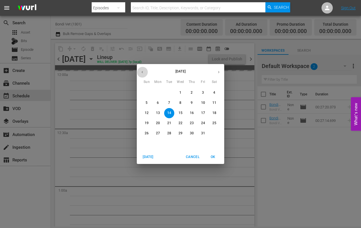
click at [144, 73] on icon "button" at bounding box center [142, 72] width 4 height 4
click at [170, 134] on p "30" at bounding box center [169, 133] width 4 height 5
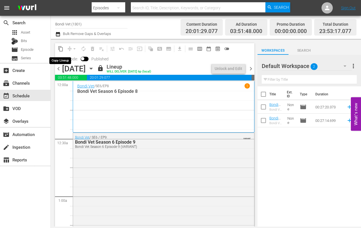
click at [61, 50] on span "content_copy" at bounding box center [61, 49] width 6 height 6
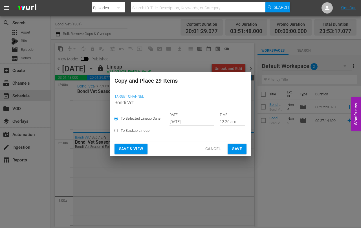
click at [200, 122] on input "[DATE]" at bounding box center [192, 121] width 45 height 8
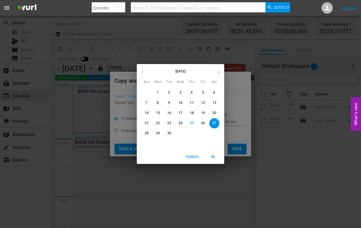
click at [219, 73] on icon "button" at bounding box center [219, 72] width 4 height 4
click at [171, 114] on p "14" at bounding box center [169, 113] width 4 height 5
type input "[DATE]"
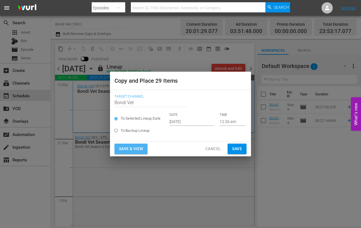
click at [135, 150] on span "Save & View" at bounding box center [131, 148] width 24 height 7
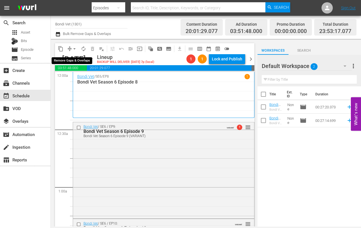
click at [74, 47] on span "arrow_drop_down" at bounding box center [75, 49] width 6 height 6
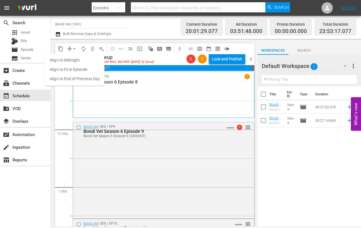
click at [65, 78] on li "Align to End of Previous Day" at bounding box center [74, 78] width 59 height 9
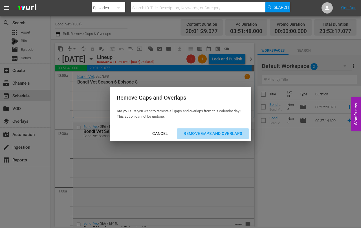
drag, startPoint x: 197, startPoint y: 134, endPoint x: 183, endPoint y: 123, distance: 17.7
click at [198, 134] on div "Remove Gaps and Overlaps" at bounding box center [212, 133] width 67 height 7
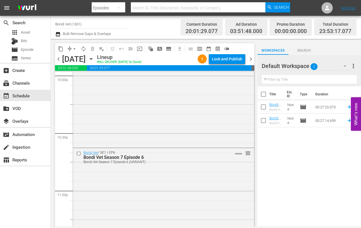
scroll to position [2642, 0]
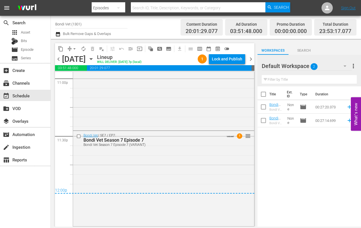
click at [251, 60] on span "chevron_right" at bounding box center [251, 59] width 7 height 7
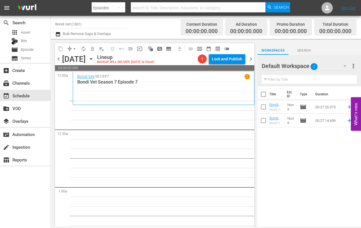
click at [94, 59] on icon "button" at bounding box center [91, 59] width 6 height 6
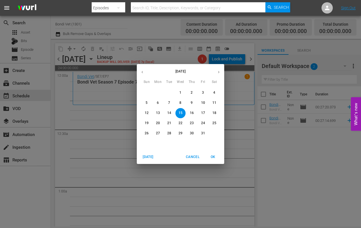
drag, startPoint x: 181, startPoint y: 91, endPoint x: 176, endPoint y: 93, distance: 5.3
click at [181, 91] on p "1" at bounding box center [181, 92] width 2 height 5
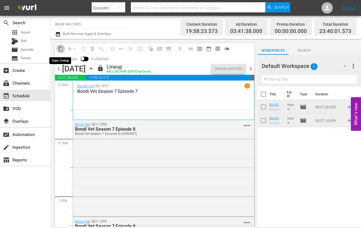
click at [61, 49] on span "content_copy" at bounding box center [61, 49] width 6 height 6
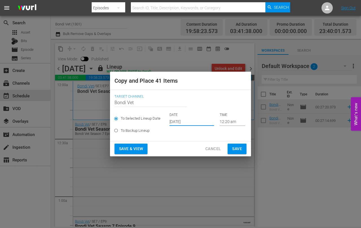
click at [198, 123] on input "[DATE]" at bounding box center [192, 121] width 45 height 8
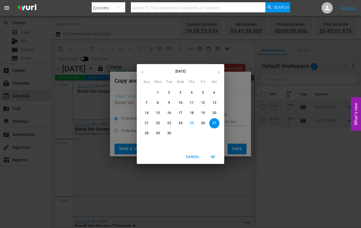
drag, startPoint x: 217, startPoint y: 71, endPoint x: 215, endPoint y: 75, distance: 4.8
click at [217, 71] on icon "button" at bounding box center [219, 72] width 4 height 4
click at [180, 113] on p "15" at bounding box center [181, 113] width 4 height 5
type input "[DATE]"
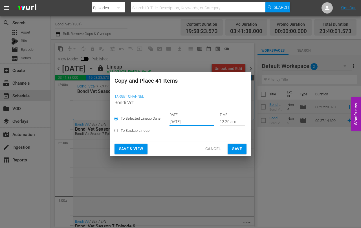
click at [123, 148] on span "Save & View" at bounding box center [131, 148] width 24 height 7
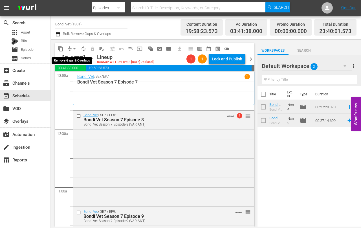
click at [75, 48] on span "arrow_drop_down" at bounding box center [75, 49] width 6 height 6
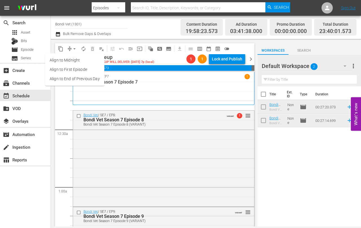
click at [63, 77] on li "Align to End of Previous Day" at bounding box center [74, 78] width 59 height 9
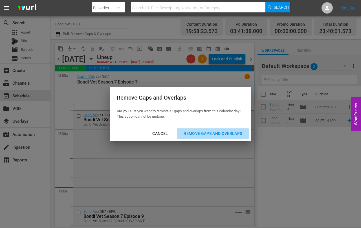
click at [220, 131] on div "Remove Gaps and Overlaps" at bounding box center [212, 133] width 67 height 7
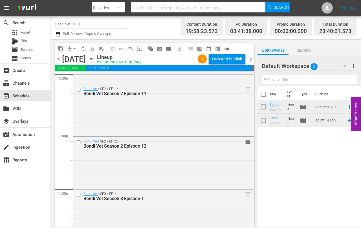
scroll to position [2609, 0]
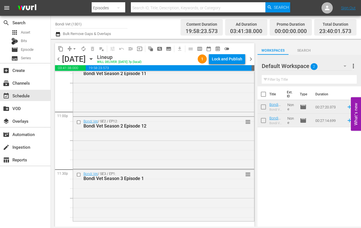
click at [94, 60] on icon "button" at bounding box center [91, 59] width 6 height 6
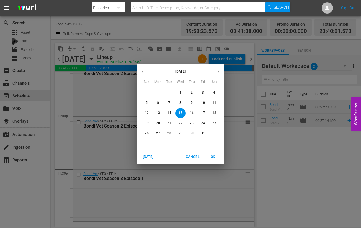
click at [190, 93] on span "2" at bounding box center [192, 92] width 10 height 5
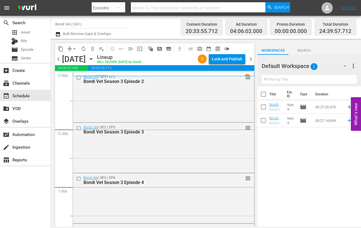
click at [116, 73] on div "Bondi Vet / SE3 / EP1 1 Bondi Vet Season 3 Episode 1" at bounding box center [164, 74] width 182 height 4
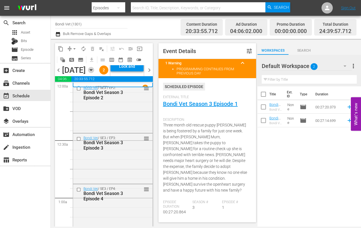
click at [92, 71] on icon "button" at bounding box center [91, 69] width 3 height 1
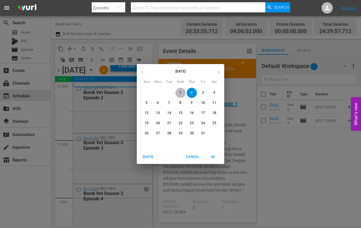
click at [181, 92] on p "1" at bounding box center [181, 92] width 2 height 5
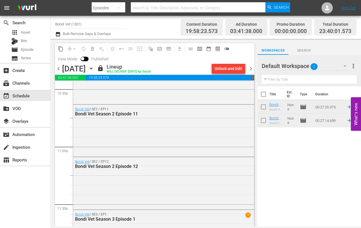
scroll to position [2619, 0]
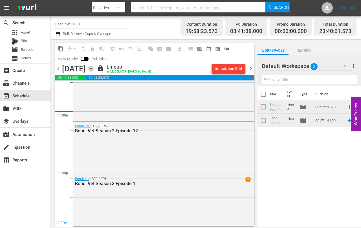
click at [94, 69] on icon "button" at bounding box center [91, 68] width 6 height 6
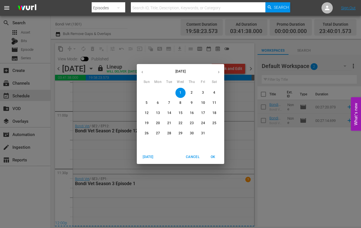
click at [191, 114] on p "16" at bounding box center [192, 113] width 4 height 5
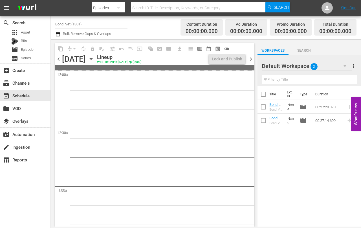
click at [57, 58] on span "chevron_left" at bounding box center [58, 59] width 7 height 7
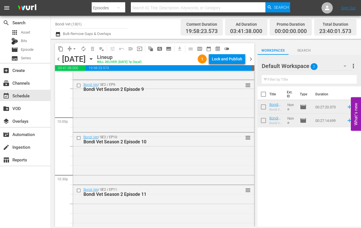
scroll to position [2609, 0]
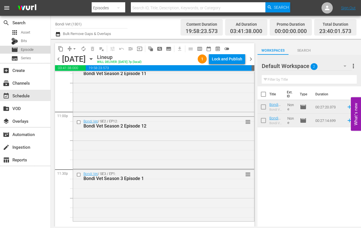
click at [26, 50] on span "Episode" at bounding box center [27, 50] width 13 height 6
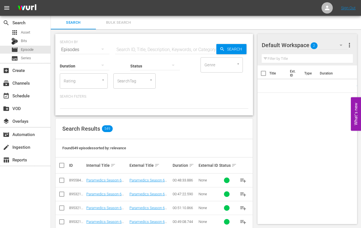
click at [137, 48] on input "text" at bounding box center [165, 50] width 101 height 14
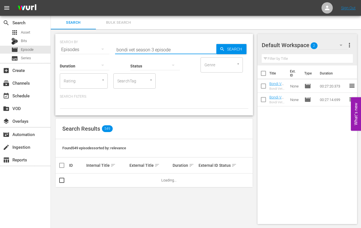
type input "bondi vet season 3 episode 2"
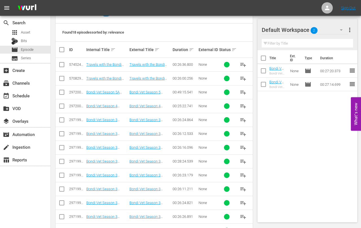
scroll to position [205, 0]
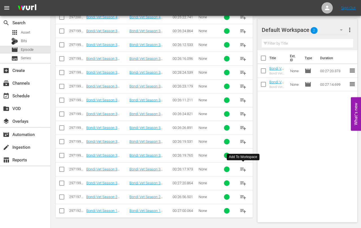
click at [242, 169] on span "playlist_add" at bounding box center [243, 169] width 7 height 7
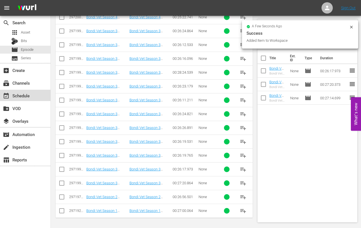
click at [18, 96] on div "event_available Schedule" at bounding box center [16, 94] width 32 height 5
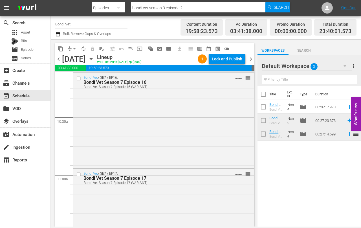
scroll to position [1313, 0]
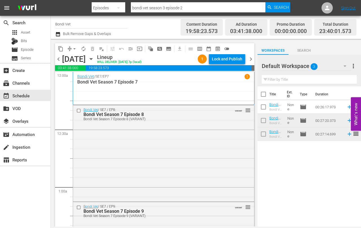
scroll to position [2609, 0]
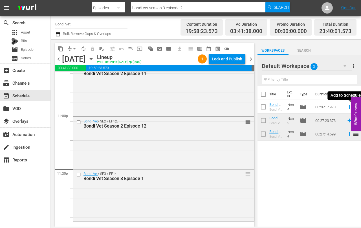
click at [349, 107] on icon at bounding box center [350, 107] width 4 height 4
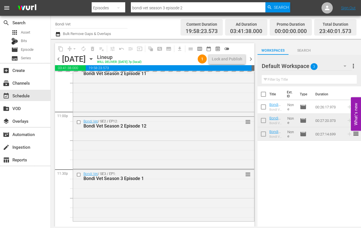
click at [251, 57] on span "chevron_right" at bounding box center [251, 59] width 7 height 7
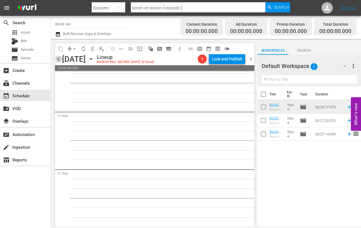
click at [58, 60] on span "chevron_left" at bounding box center [58, 59] width 7 height 7
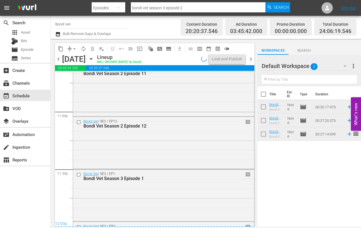
scroll to position [2654, 0]
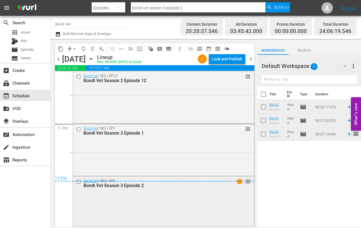
click at [142, 194] on div "Bondi Vet / SE3 / EP2: Bondi Vet Season 3 Episode 2 1 reorder" at bounding box center [163, 200] width 181 height 49
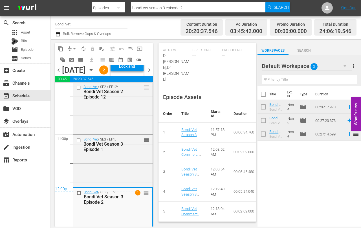
scroll to position [345, 0]
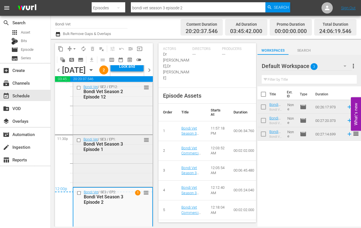
click at [113, 186] on div "Bondi Vet / SE3 / EP1: Bondi Vet Season 3 Episode 1 reorder" at bounding box center [113, 160] width 80 height 51
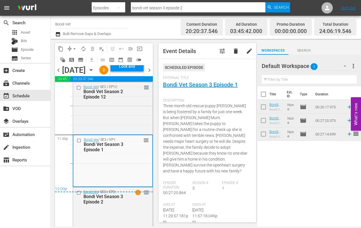
click at [60, 74] on span "chevron_left" at bounding box center [58, 70] width 7 height 7
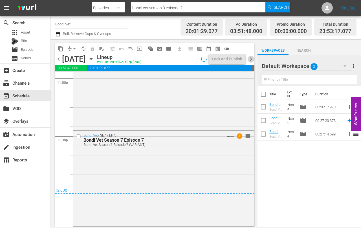
drag, startPoint x: 251, startPoint y: 59, endPoint x: 251, endPoint y: 64, distance: 5.1
click at [251, 59] on span "chevron_right" at bounding box center [251, 59] width 7 height 7
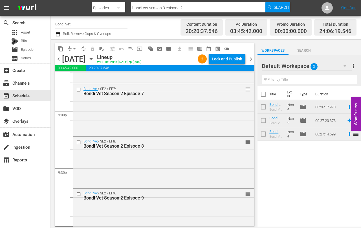
scroll to position [2654, 0]
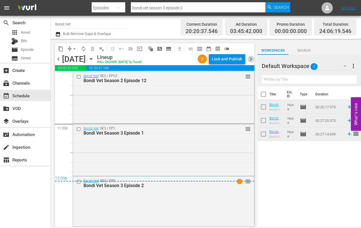
click at [253, 60] on span "chevron_right" at bounding box center [251, 59] width 7 height 7
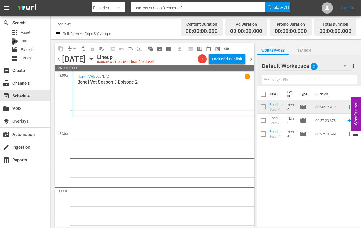
click at [94, 57] on icon "button" at bounding box center [91, 59] width 6 height 6
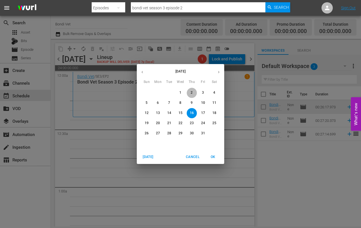
click at [190, 91] on span "2" at bounding box center [192, 92] width 10 height 5
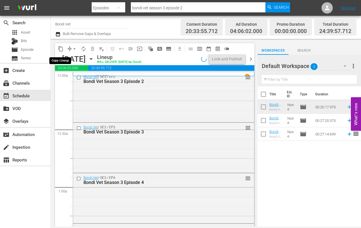
click at [60, 49] on span "content_copy" at bounding box center [61, 49] width 6 height 6
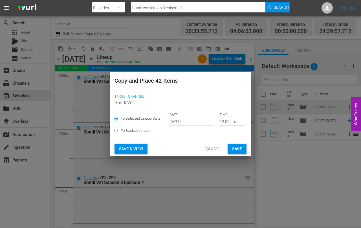
click at [198, 120] on input "[DATE]" at bounding box center [192, 121] width 45 height 8
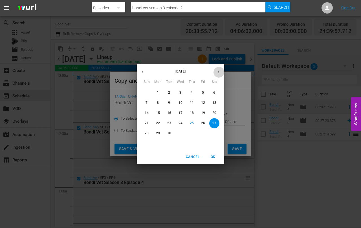
click at [219, 71] on icon "button" at bounding box center [219, 72] width 4 height 4
click at [191, 113] on p "16" at bounding box center [192, 113] width 4 height 5
type input "Oct 16th 2025"
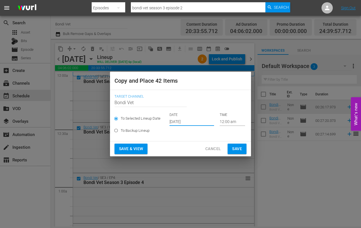
click at [133, 148] on span "Save & View" at bounding box center [131, 148] width 24 height 7
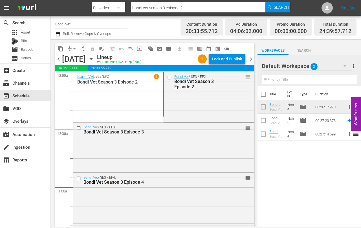
click at [169, 76] on input "checkbox" at bounding box center [170, 77] width 6 height 5
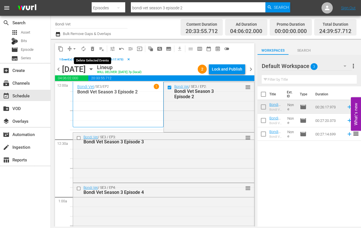
click at [93, 49] on span "delete_forever_outlined" at bounding box center [93, 49] width 6 height 6
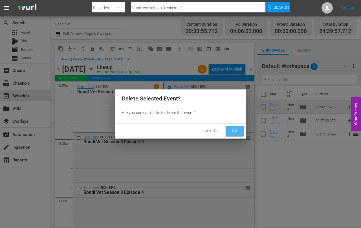
drag, startPoint x: 234, startPoint y: 132, endPoint x: 228, endPoint y: 132, distance: 6.5
click at [234, 132] on span "Ok" at bounding box center [234, 131] width 9 height 7
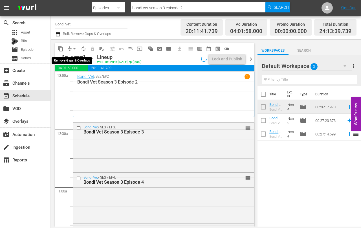
click at [74, 49] on span "arrow_drop_down" at bounding box center [75, 49] width 6 height 6
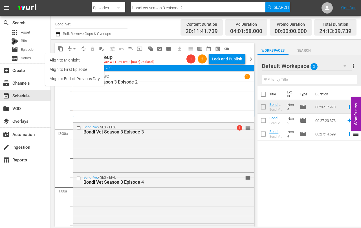
click at [68, 76] on li "Align to End of Previous Day" at bounding box center [74, 78] width 59 height 9
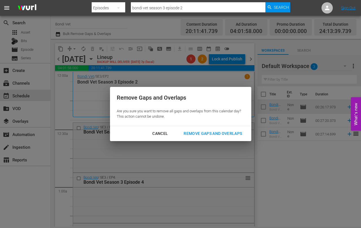
drag, startPoint x: 206, startPoint y: 134, endPoint x: 198, endPoint y: 134, distance: 7.9
click at [206, 134] on div "Remove Gaps and Overlaps" at bounding box center [212, 133] width 67 height 7
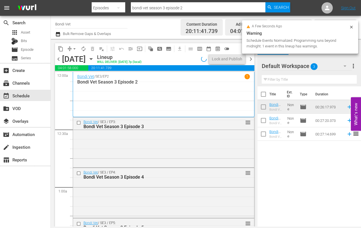
click at [59, 58] on span "chevron_left" at bounding box center [58, 59] width 7 height 7
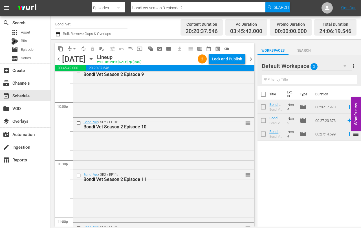
scroll to position [2654, 0]
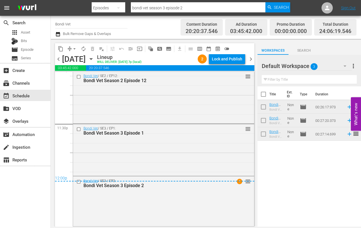
drag, startPoint x: 250, startPoint y: 57, endPoint x: 256, endPoint y: 64, distance: 9.4
click at [250, 57] on span "chevron_right" at bounding box center [251, 59] width 7 height 7
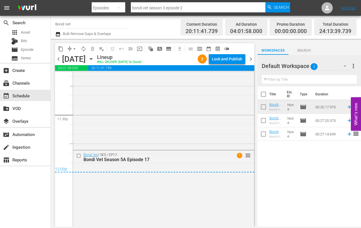
scroll to position [2681, 0]
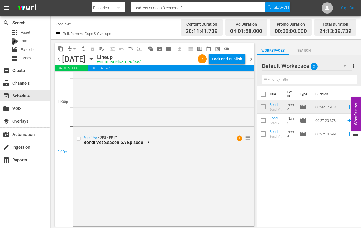
click at [251, 60] on span "chevron_right" at bounding box center [251, 59] width 7 height 7
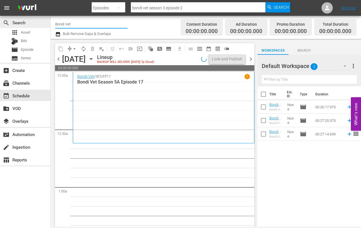
click at [51, 0] on div "search Search apps Asset Bits movie Episode subtitles Series add_box Create sub…" at bounding box center [206, 0] width 310 height 0
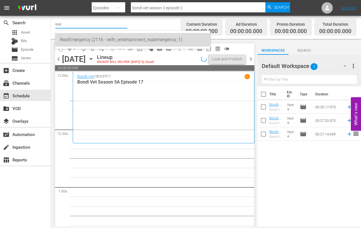
drag, startPoint x: 78, startPoint y: 38, endPoint x: 69, endPoint y: 39, distance: 9.1
click at [77, 38] on div "RealEmergency (2116 - wtfn_entertainment_realemergency_1)" at bounding box center [133, 40] width 146 height 14
type input "RealEmergency (2116 - wtfn_entertainment_realemergency_1)"
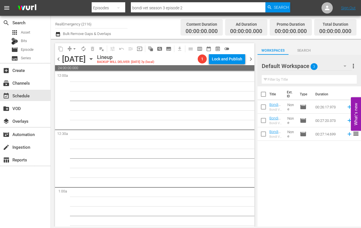
click at [58, 58] on span "chevron_left" at bounding box center [58, 59] width 7 height 7
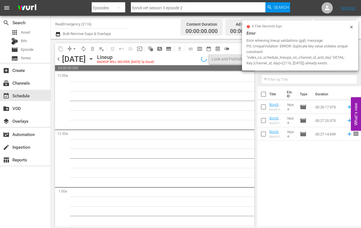
click at [58, 58] on span "chevron_left" at bounding box center [58, 59] width 7 height 7
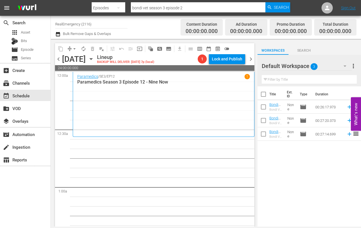
click at [92, 58] on icon "button" at bounding box center [91, 58] width 3 height 1
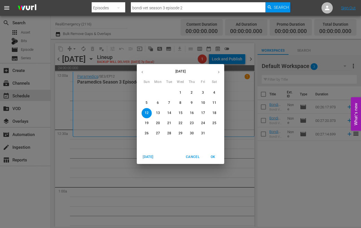
click at [142, 73] on icon "button" at bounding box center [142, 72] width 1 height 2
drag, startPoint x: 148, startPoint y: 133, endPoint x: 135, endPoint y: 137, distance: 12.9
click at [148, 134] on p "28" at bounding box center [147, 133] width 4 height 5
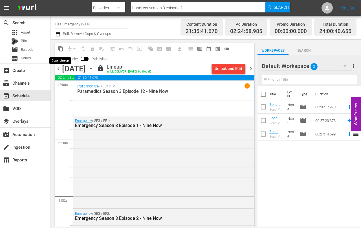
click at [60, 48] on span "content_copy" at bounding box center [61, 49] width 6 height 6
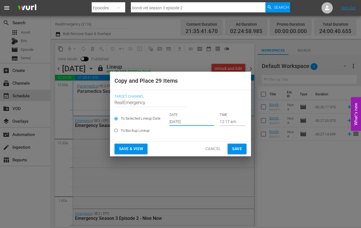
click at [195, 122] on input "[DATE]" at bounding box center [192, 121] width 45 height 8
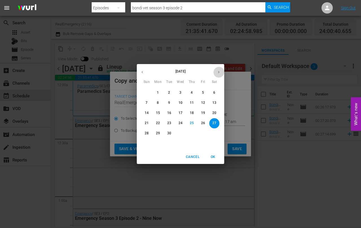
drag, startPoint x: 219, startPoint y: 72, endPoint x: 215, endPoint y: 76, distance: 6.0
click at [219, 72] on icon "button" at bounding box center [219, 72] width 4 height 4
click at [147, 114] on p "12" at bounding box center [147, 113] width 4 height 5
type input "[DATE]"
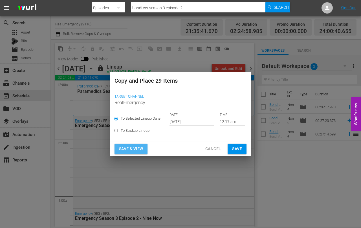
click at [127, 149] on span "Save & View" at bounding box center [131, 148] width 24 height 7
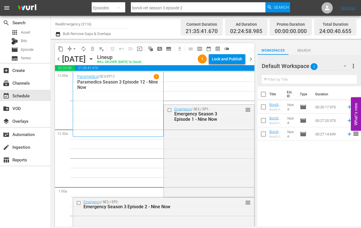
click at [92, 59] on icon "button" at bounding box center [91, 58] width 3 height 1
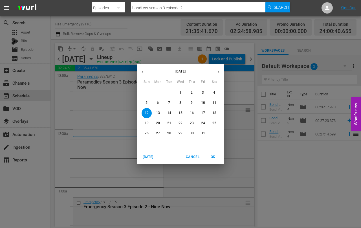
click at [98, 117] on div "[DATE] Sun Mon Tue Wed Thu Fri Sat 28 29 30 1 2 3 4 5 6 7 8 9 10 11 12 13 14 15…" at bounding box center [180, 114] width 361 height 228
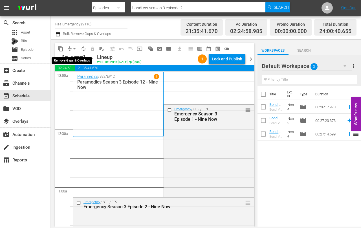
click at [76, 49] on span "arrow_drop_down" at bounding box center [75, 49] width 6 height 6
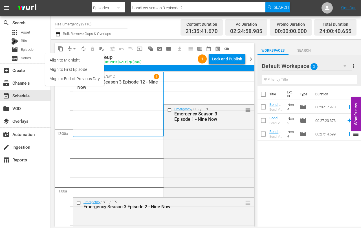
click at [64, 77] on li "Align to End of Previous Day" at bounding box center [74, 78] width 59 height 9
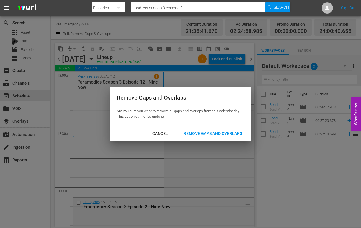
click at [211, 132] on div "Remove Gaps and Overlaps" at bounding box center [212, 133] width 67 height 7
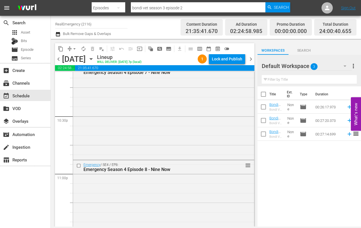
scroll to position [2675, 0]
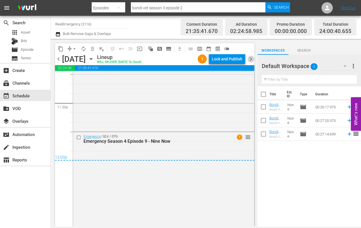
click at [252, 59] on span "chevron_right" at bounding box center [251, 59] width 7 height 7
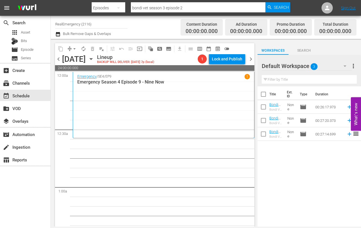
click at [94, 57] on icon "button" at bounding box center [91, 59] width 6 height 6
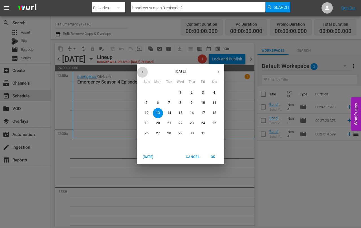
drag, startPoint x: 142, startPoint y: 70, endPoint x: 147, endPoint y: 71, distance: 5.2
click at [142, 70] on icon "button" at bounding box center [142, 72] width 4 height 4
click at [156, 131] on button "29" at bounding box center [158, 133] width 10 height 10
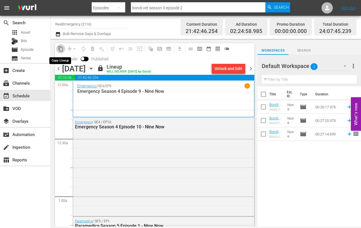
click at [60, 48] on span "content_copy" at bounding box center [61, 49] width 6 height 6
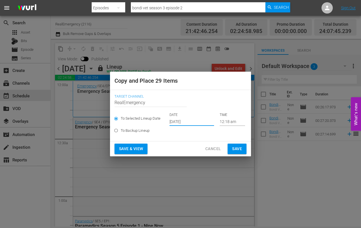
click at [200, 122] on input "[DATE]" at bounding box center [192, 121] width 45 height 8
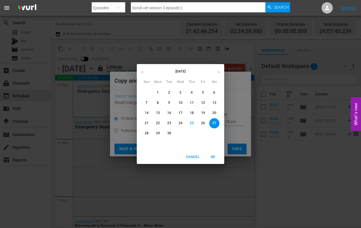
click at [220, 71] on icon "button" at bounding box center [219, 72] width 4 height 4
drag, startPoint x: 157, startPoint y: 112, endPoint x: 166, endPoint y: 120, distance: 11.4
click at [158, 112] on p "13" at bounding box center [158, 113] width 4 height 5
type input "[DATE]"
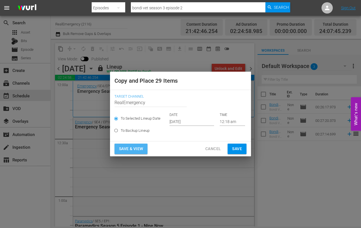
click at [125, 148] on span "Save & View" at bounding box center [131, 148] width 24 height 7
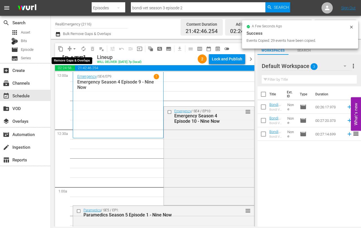
click at [75, 49] on span "arrow_drop_down" at bounding box center [75, 49] width 6 height 6
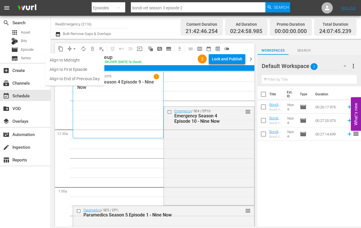
click at [64, 77] on li "Align to End of Previous Day" at bounding box center [74, 78] width 59 height 9
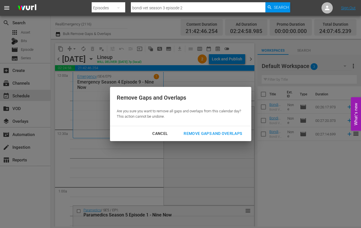
drag, startPoint x: 212, startPoint y: 133, endPoint x: 207, endPoint y: 135, distance: 6.1
click at [212, 133] on div "Remove Gaps and Overlaps" at bounding box center [212, 133] width 67 height 7
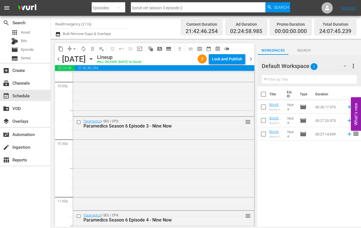
scroll to position [2690, 0]
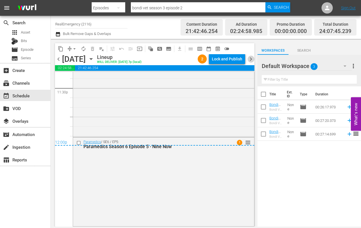
click at [253, 58] on span "chevron_right" at bounding box center [251, 59] width 7 height 7
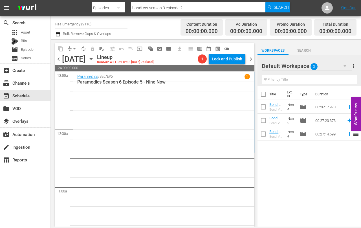
click at [92, 59] on icon "button" at bounding box center [91, 58] width 3 height 1
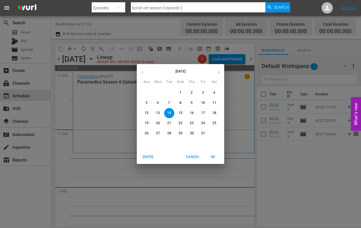
click at [142, 71] on icon "button" at bounding box center [142, 72] width 4 height 4
click at [167, 134] on p "30" at bounding box center [169, 133] width 4 height 5
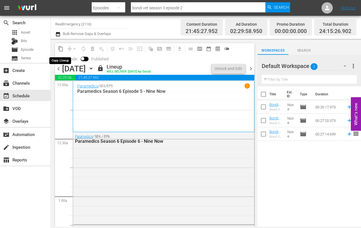
click at [60, 49] on span "content_copy" at bounding box center [61, 49] width 6 height 6
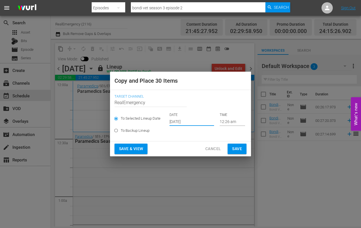
click at [200, 121] on input "[DATE]" at bounding box center [192, 121] width 45 height 8
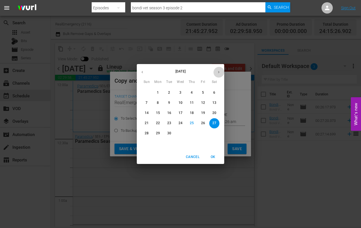
drag, startPoint x: 219, startPoint y: 71, endPoint x: 213, endPoint y: 75, distance: 6.7
click at [219, 71] on icon "button" at bounding box center [219, 72] width 4 height 4
drag, startPoint x: 170, startPoint y: 111, endPoint x: 172, endPoint y: 116, distance: 5.6
click at [170, 111] on p "14" at bounding box center [169, 113] width 4 height 5
type input "[DATE]"
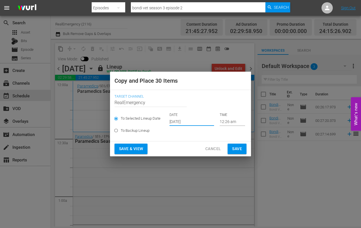
click at [126, 148] on span "Save & View" at bounding box center [131, 148] width 24 height 7
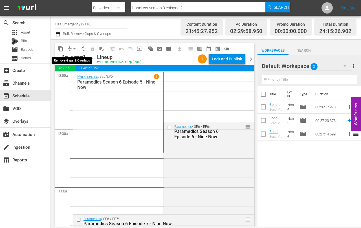
click at [74, 48] on span "arrow_drop_down" at bounding box center [75, 49] width 6 height 6
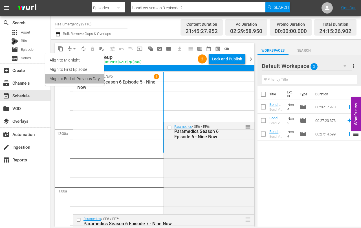
click at [59, 77] on li "Align to End of Previous Day" at bounding box center [74, 78] width 59 height 9
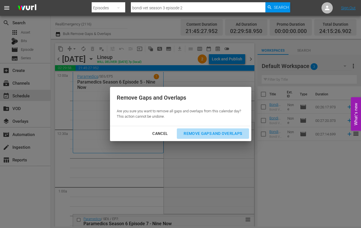
drag, startPoint x: 202, startPoint y: 133, endPoint x: 189, endPoint y: 130, distance: 13.0
click at [201, 133] on div "Remove Gaps and Overlaps" at bounding box center [212, 133] width 67 height 7
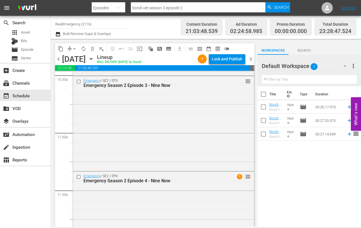
scroll to position [2631, 0]
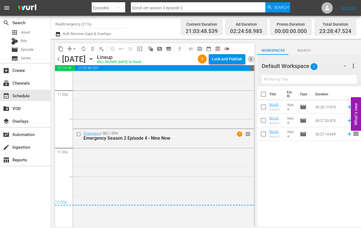
click at [250, 58] on span "chevron_right" at bounding box center [251, 59] width 7 height 7
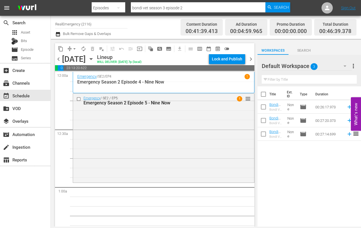
click at [92, 58] on icon "button" at bounding box center [91, 58] width 3 height 1
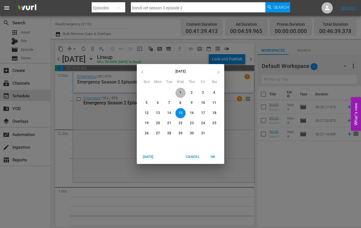
drag, startPoint x: 181, startPoint y: 91, endPoint x: 165, endPoint y: 89, distance: 16.6
click at [181, 91] on p "1" at bounding box center [181, 92] width 2 height 5
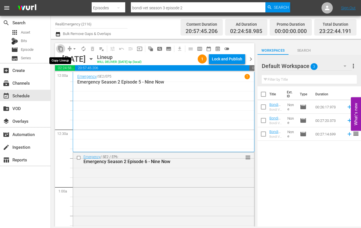
click at [61, 49] on span "content_copy" at bounding box center [61, 49] width 6 height 6
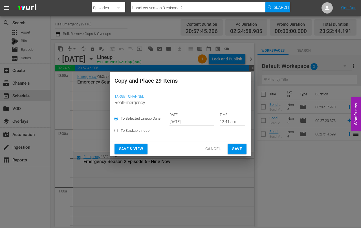
click at [197, 123] on input "[DATE]" at bounding box center [192, 121] width 45 height 8
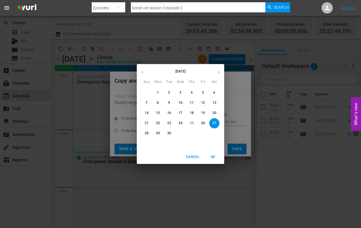
click at [221, 72] on icon "button" at bounding box center [219, 72] width 4 height 4
drag, startPoint x: 180, startPoint y: 113, endPoint x: 179, endPoint y: 119, distance: 6.8
click at [180, 113] on p "15" at bounding box center [181, 113] width 4 height 5
type input "[DATE]"
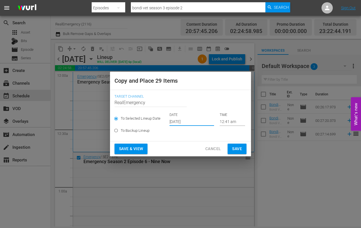
click at [128, 150] on span "Save & View" at bounding box center [131, 148] width 24 height 7
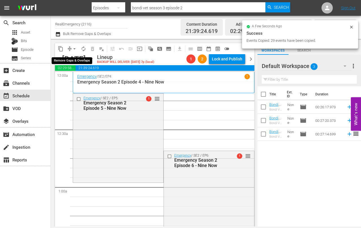
click at [75, 48] on span "arrow_drop_down" at bounding box center [75, 49] width 6 height 6
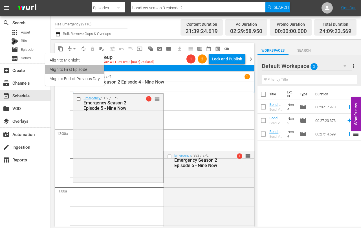
click at [71, 70] on li "Align to First Episode" at bounding box center [74, 69] width 59 height 9
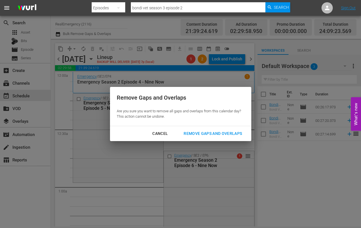
click at [209, 134] on div "Remove Gaps and Overlaps" at bounding box center [212, 133] width 67 height 7
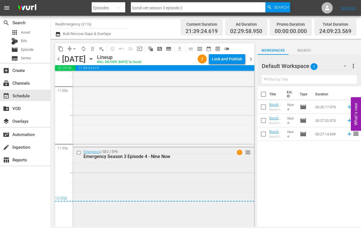
scroll to position [2649, 0]
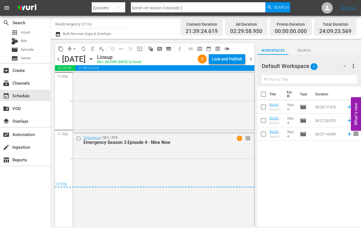
click at [250, 60] on span "chevron_right" at bounding box center [251, 59] width 7 height 7
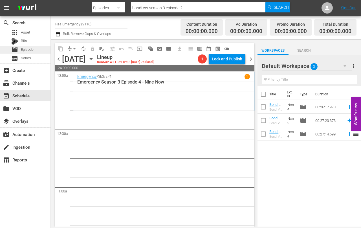
click at [23, 49] on span "Episode" at bounding box center [27, 50] width 13 height 6
